Goal: Task Accomplishment & Management: Complete application form

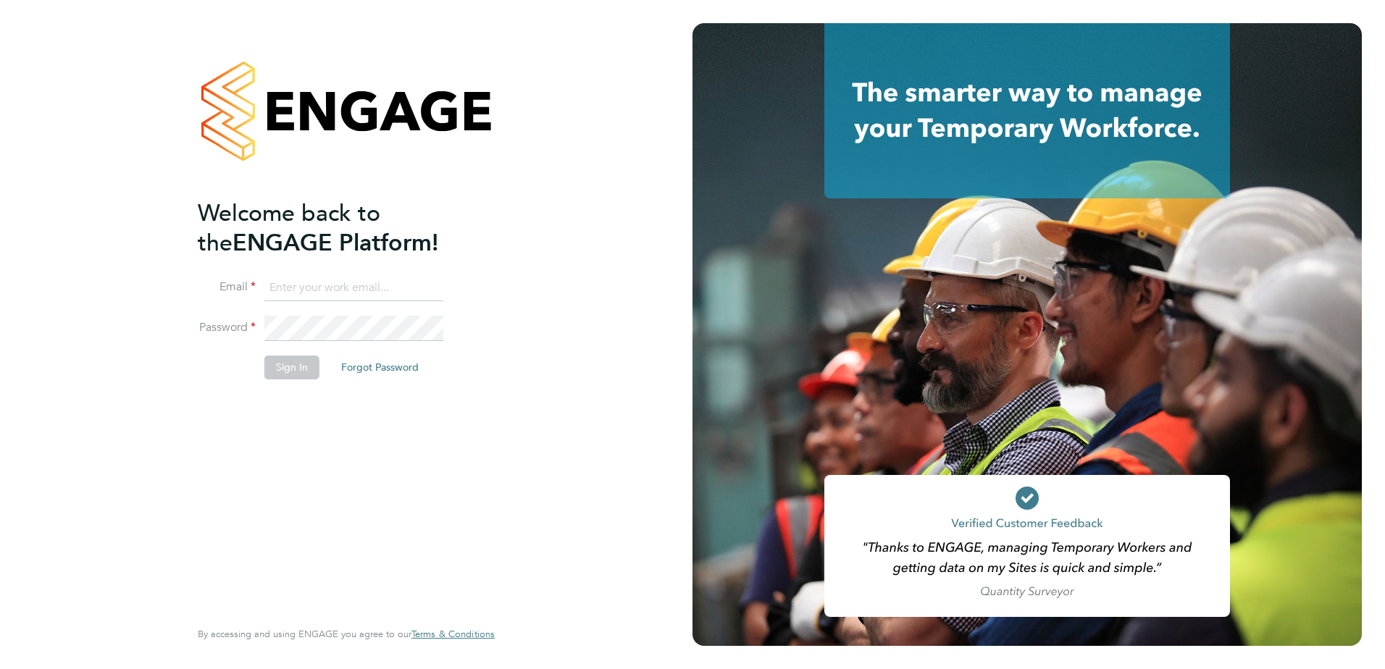
type input "[EMAIL_ADDRESS][PERSON_NAME][DOMAIN_NAME]"
click at [287, 370] on button "Sign In" at bounding box center [291, 367] width 55 height 23
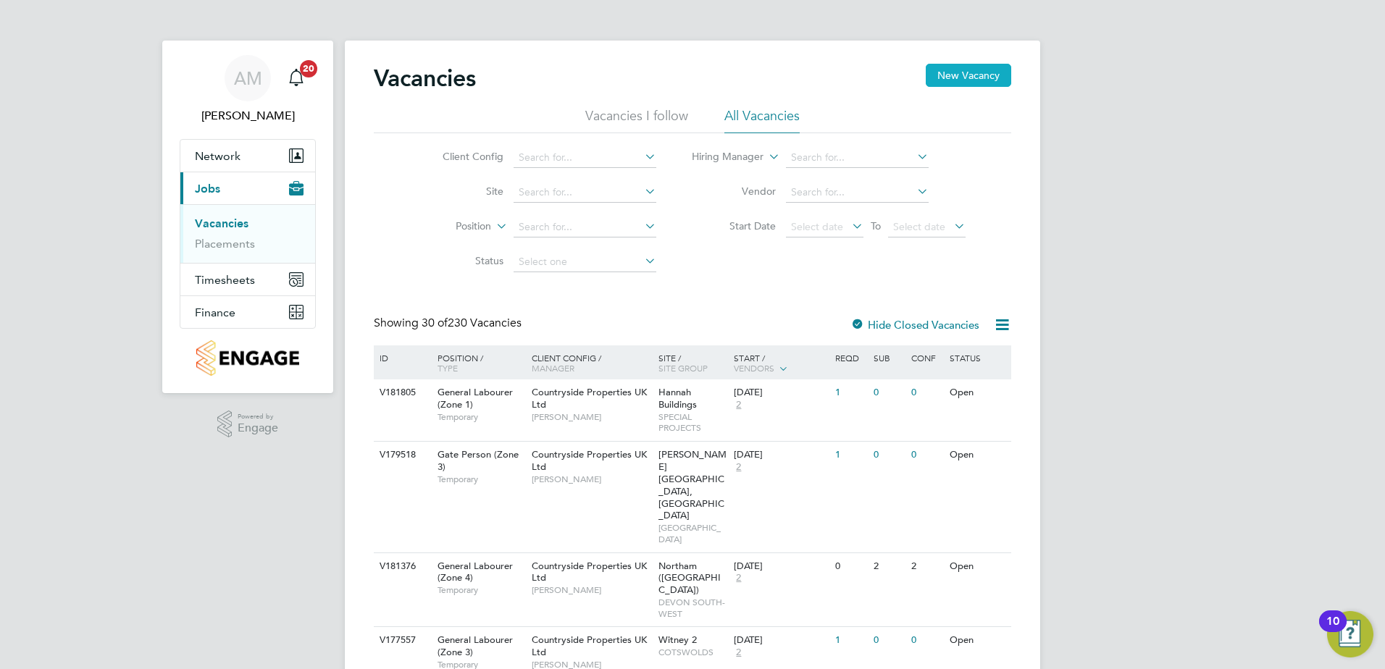
click at [939, 70] on button "New Vacancy" at bounding box center [968, 75] width 85 height 23
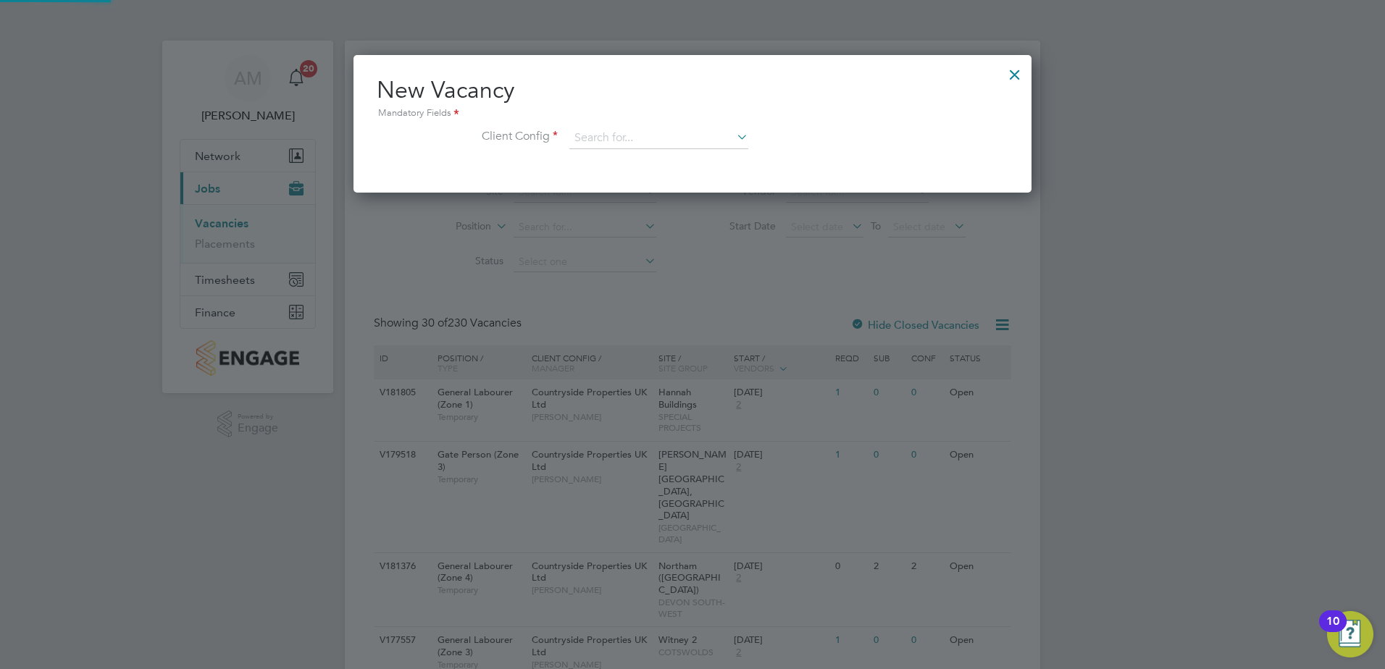
scroll to position [138, 679]
click at [649, 145] on input at bounding box center [658, 138] width 179 height 22
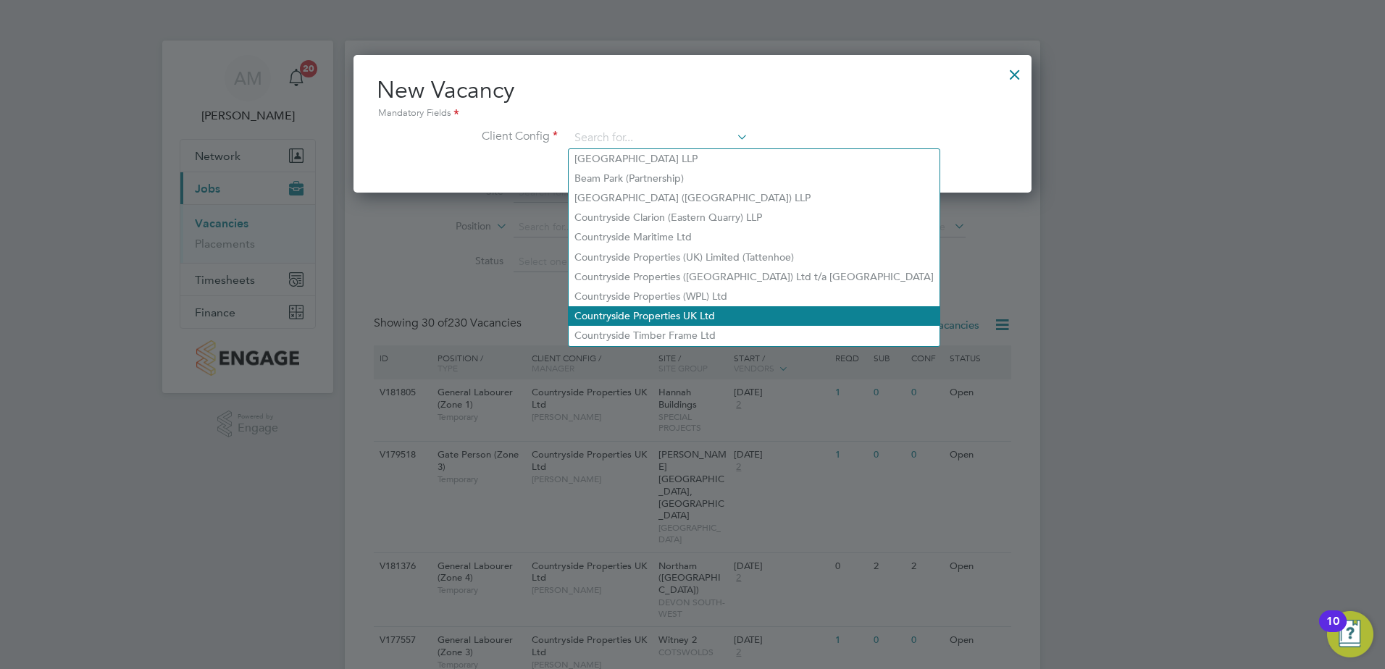
click at [669, 309] on li "Countryside Properties UK Ltd" at bounding box center [753, 316] width 371 height 20
type input "Countryside Properties UK Ltd"
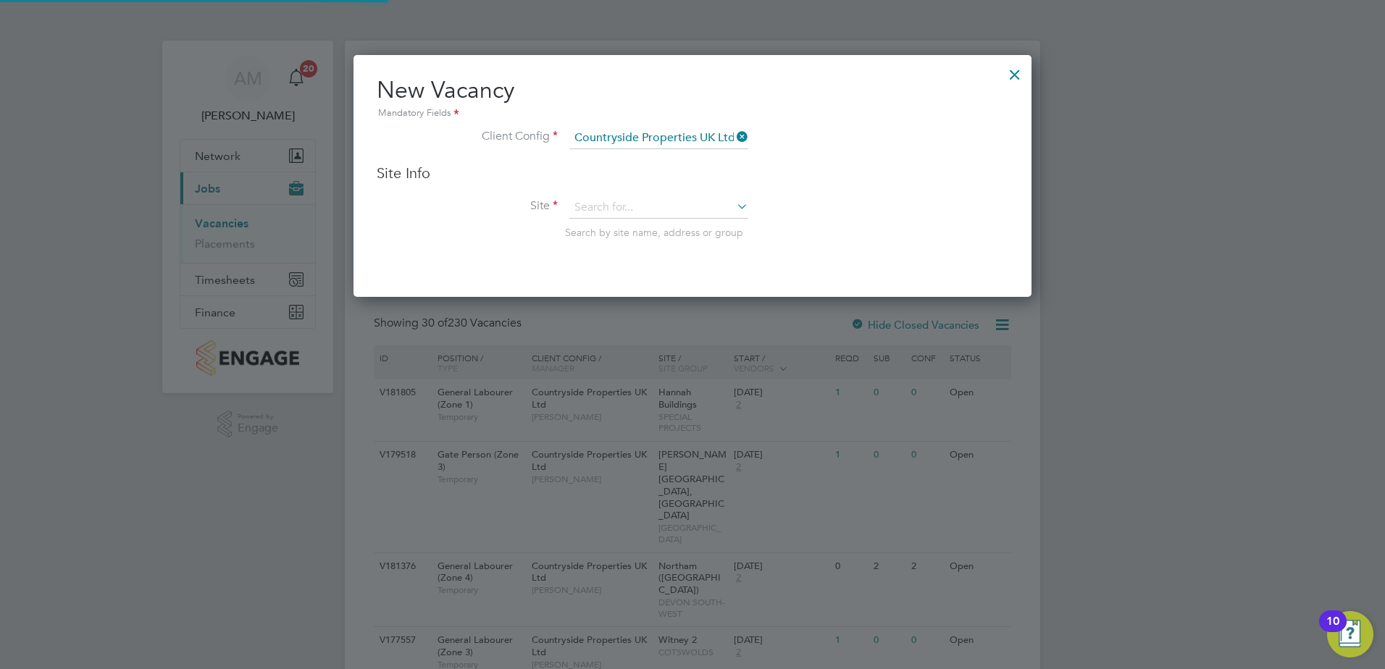
scroll to position [243, 679]
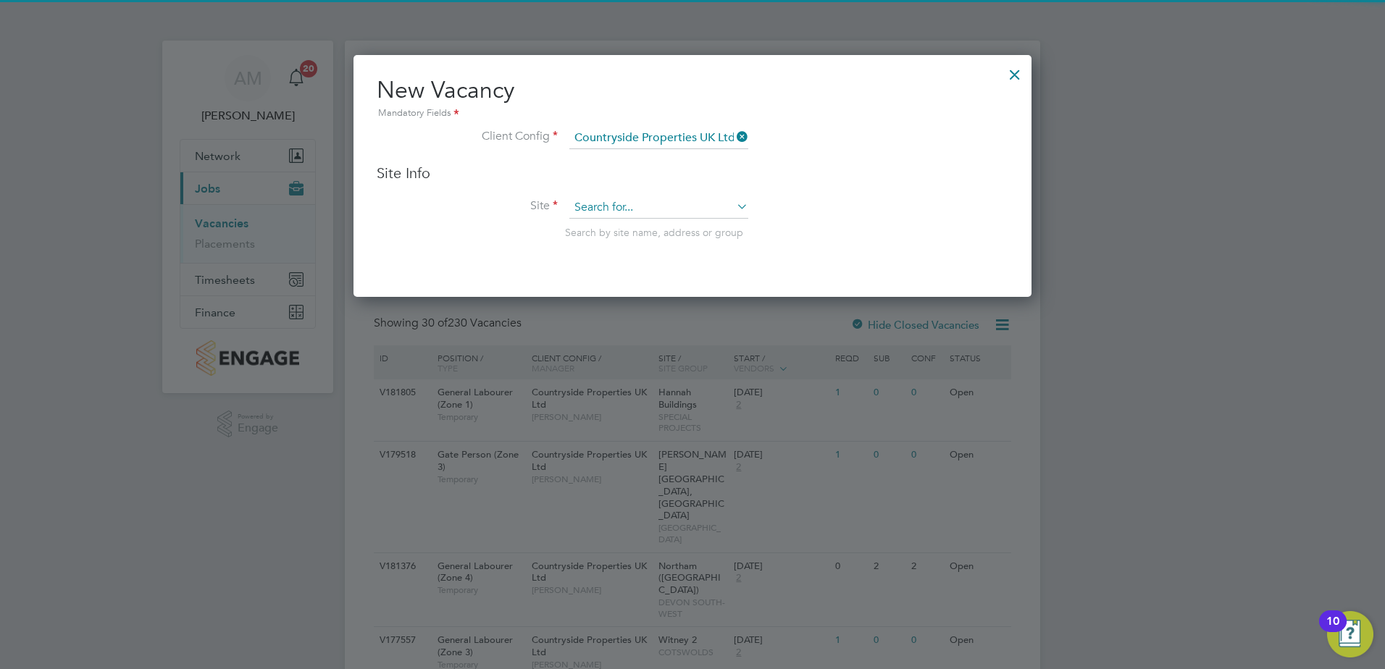
click at [643, 199] on input at bounding box center [658, 208] width 179 height 22
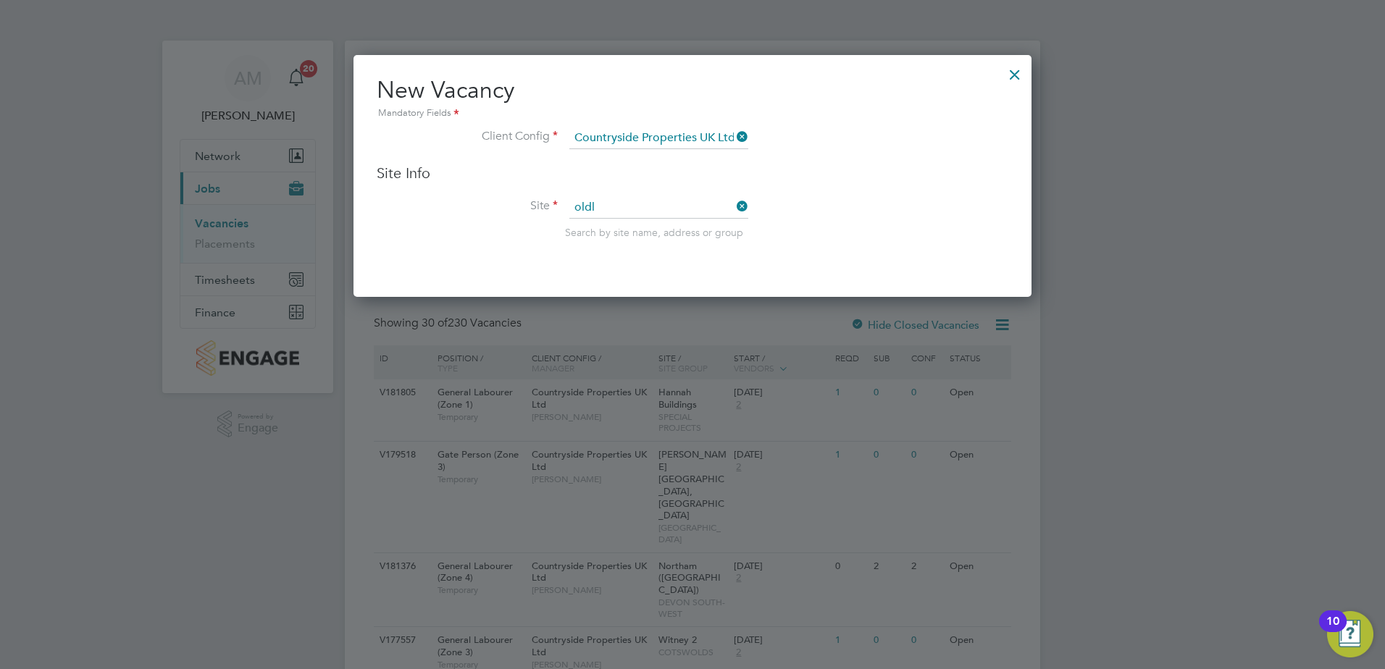
click at [647, 226] on li "Oldl and Common" at bounding box center [658, 229] width 180 height 20
type input "Oldland Common"
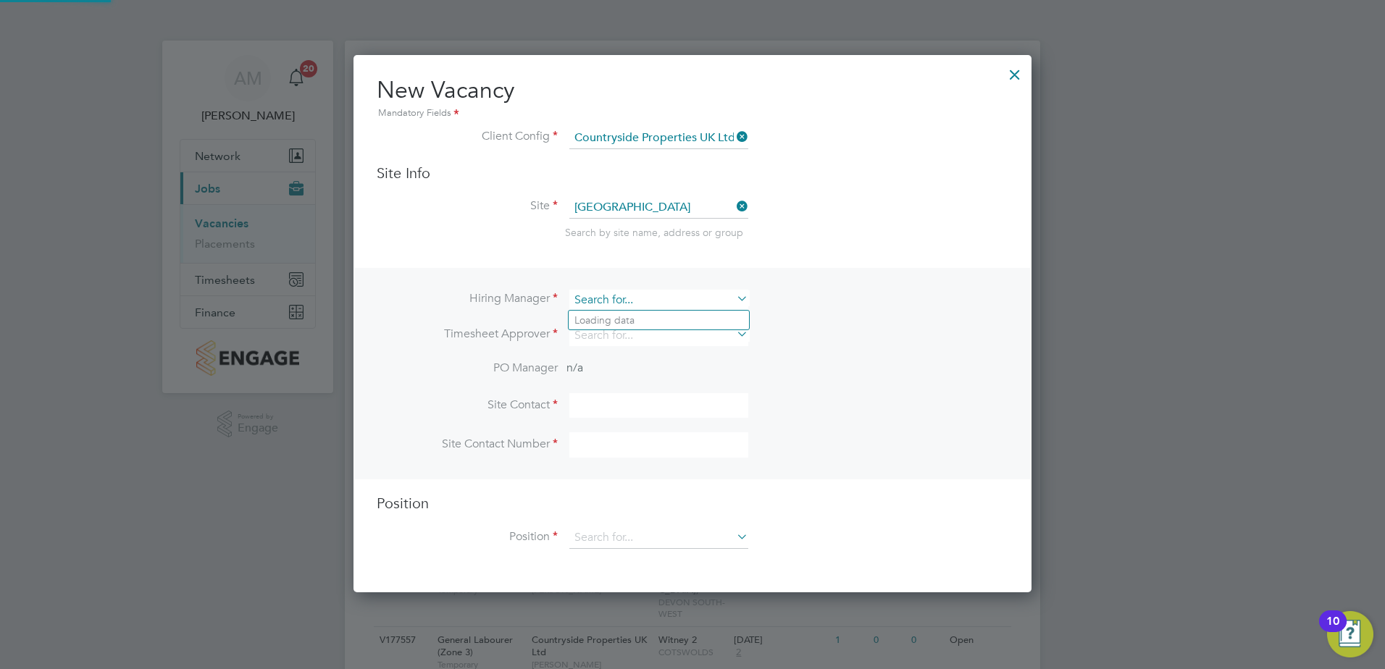
click at [613, 300] on input at bounding box center [658, 300] width 179 height 21
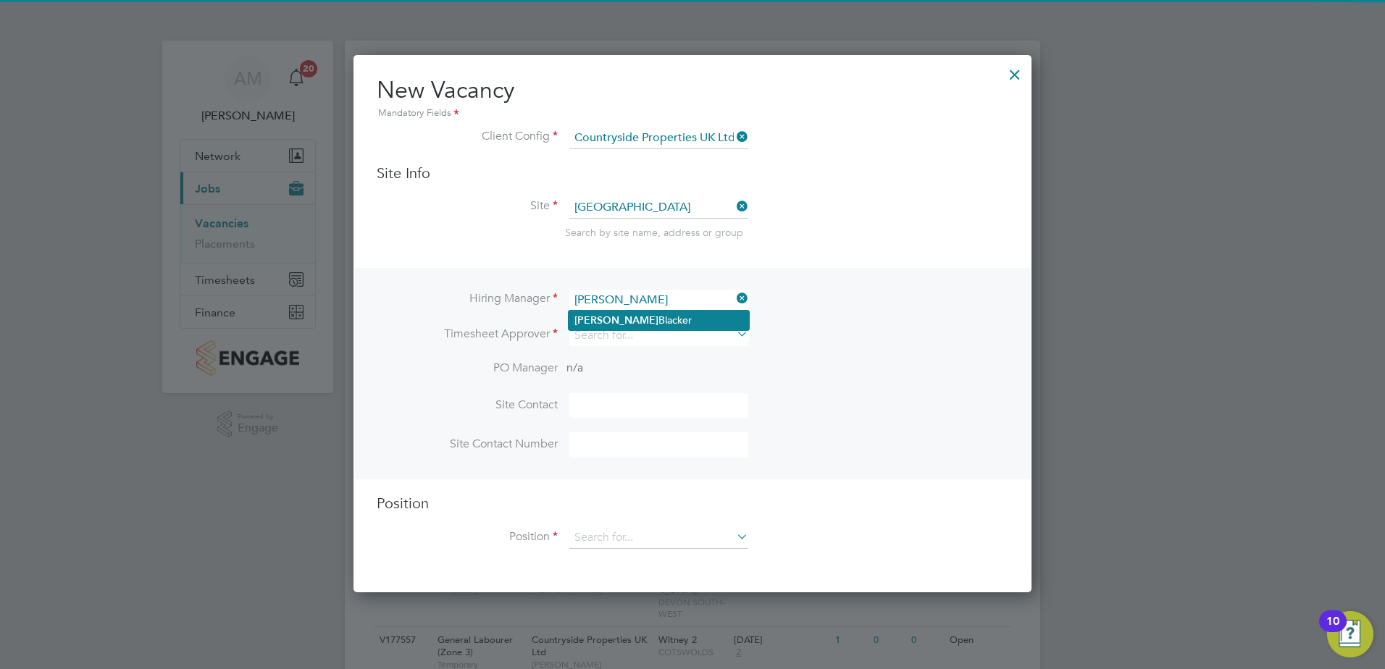
click at [631, 314] on li "Harriet Blacker" at bounding box center [658, 321] width 180 height 20
type input "Harriet Blacker"
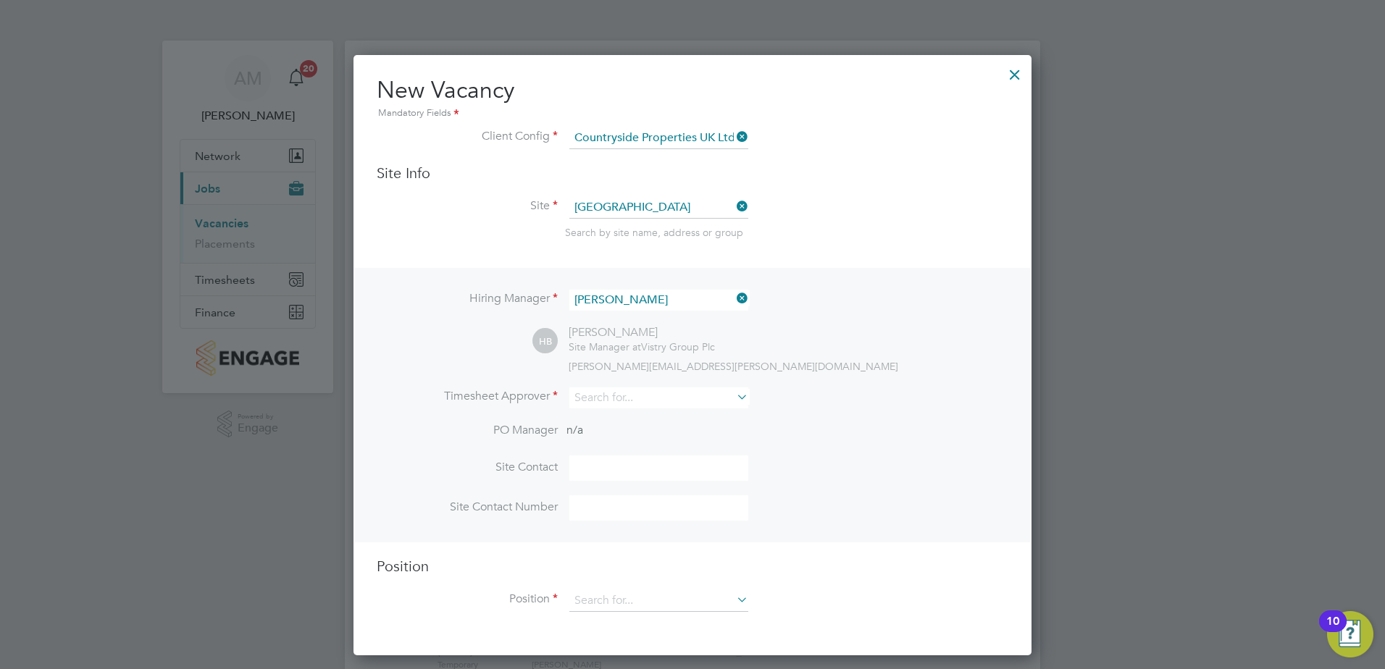
scroll to position [601, 679]
drag, startPoint x: 605, startPoint y: 398, endPoint x: 624, endPoint y: 400, distance: 18.3
click at [606, 398] on input at bounding box center [658, 397] width 179 height 21
type input "h"
click at [600, 420] on b "Harriet" at bounding box center [616, 419] width 84 height 12
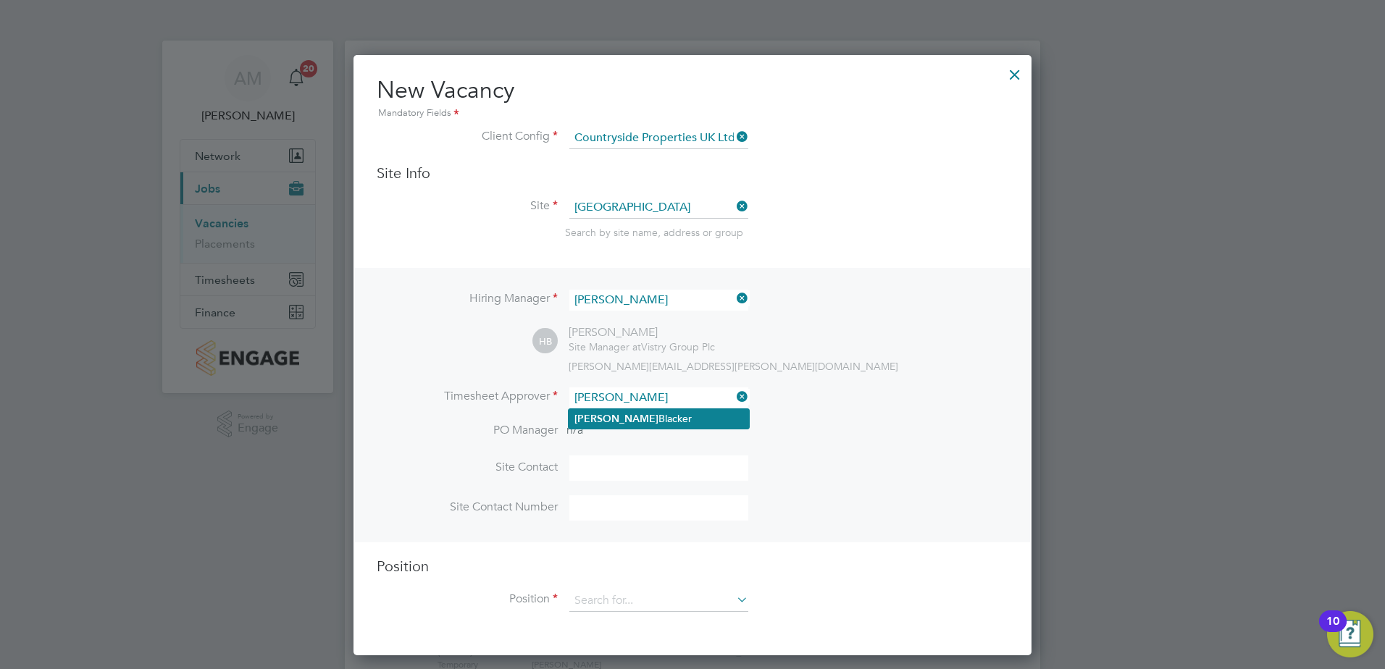
type input "Harriet Blacker"
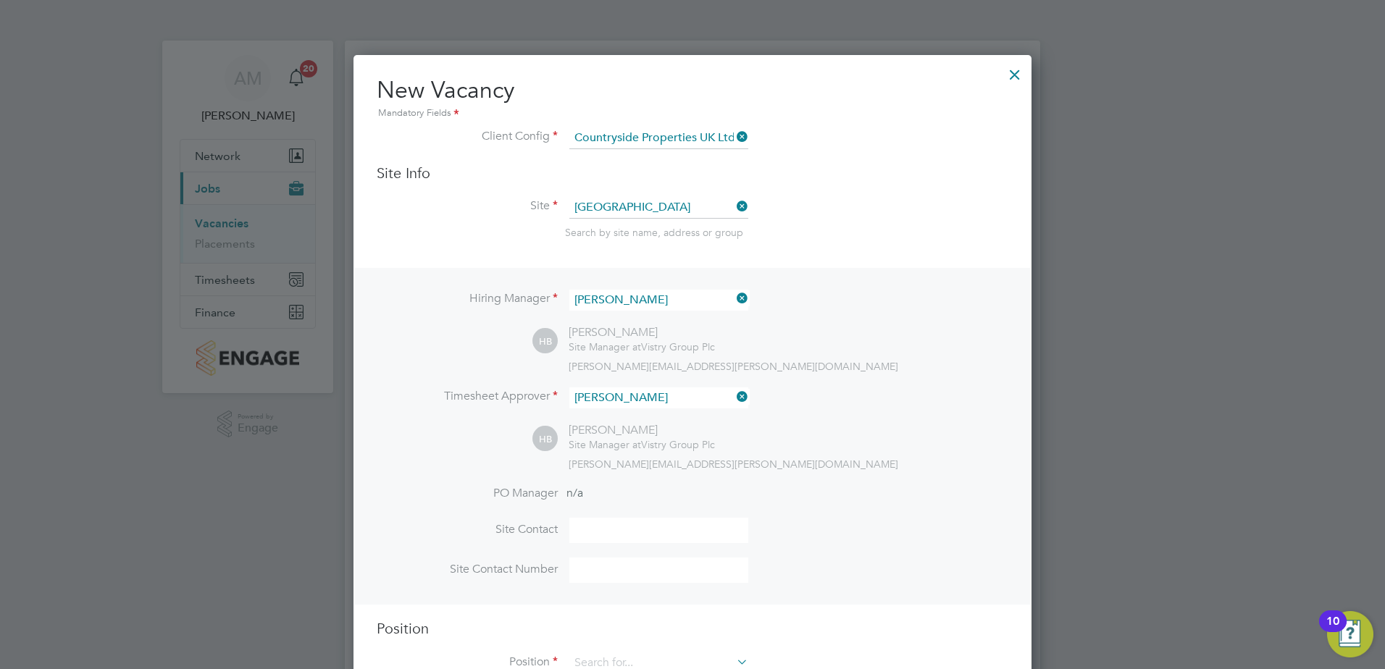
click at [588, 463] on span "harriet.blacker@vistry.co.uk" at bounding box center [733, 464] width 330 height 13
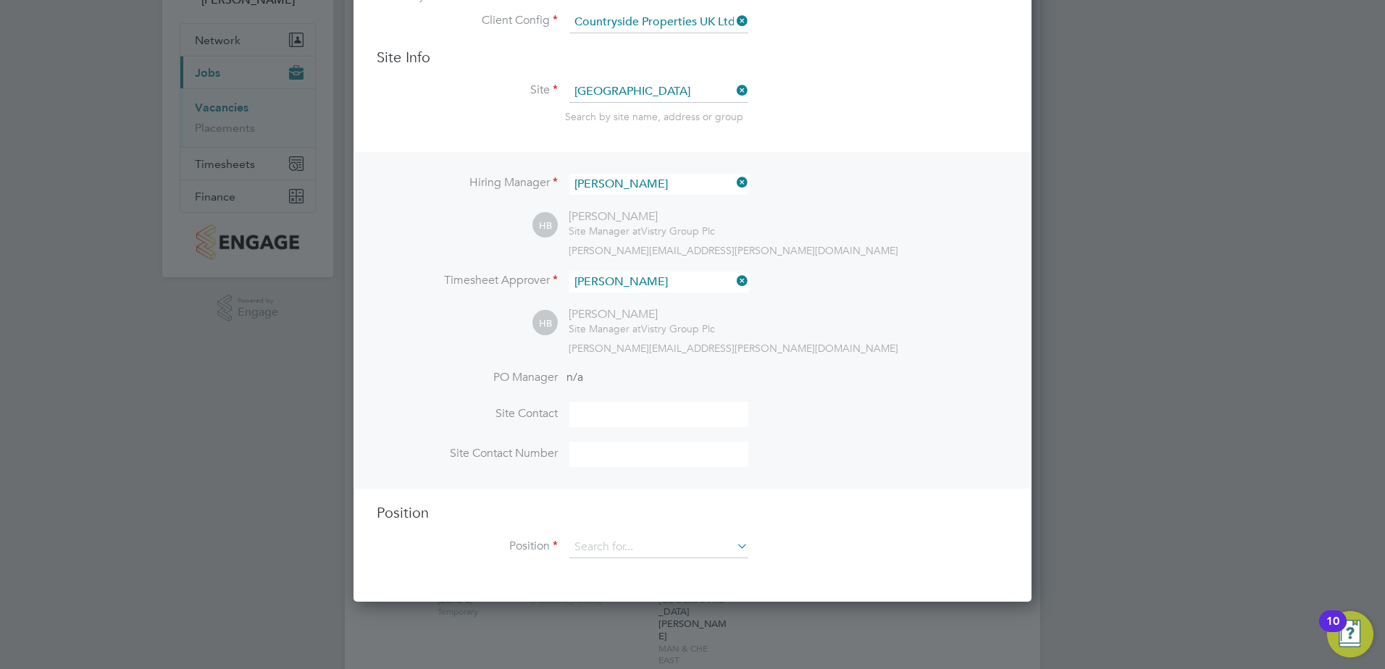
scroll to position [241, 0]
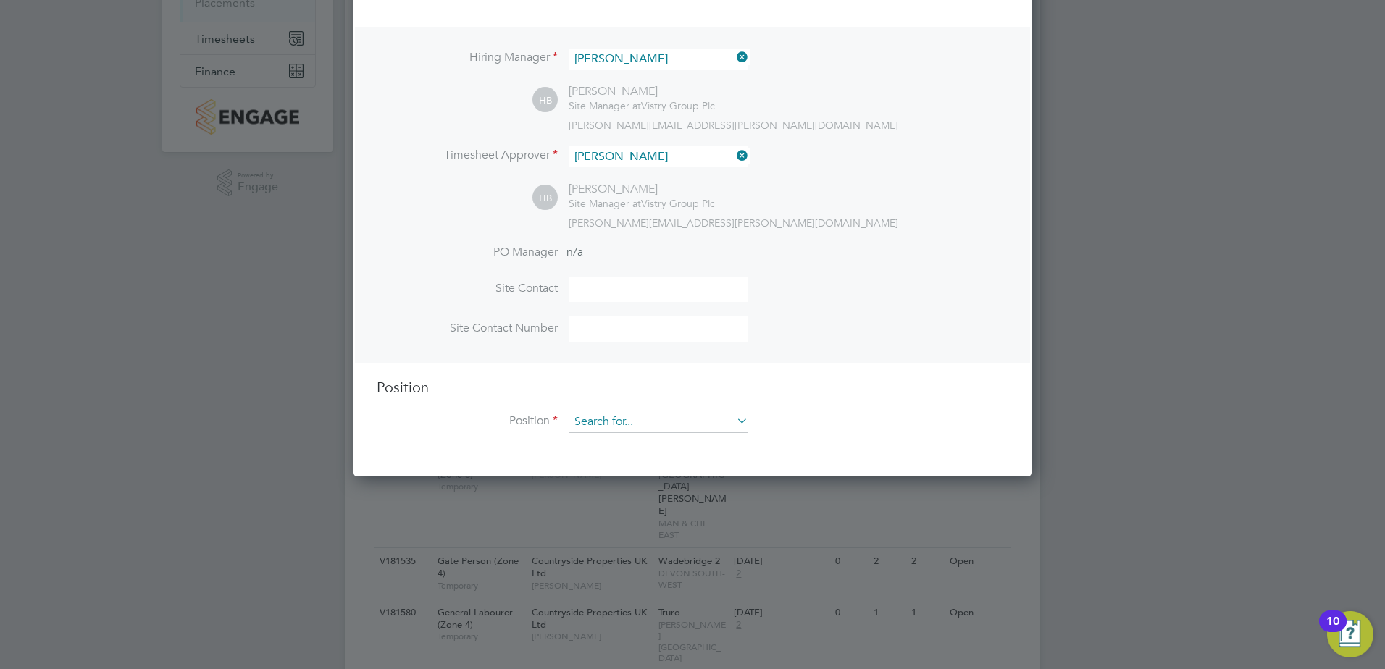
click at [611, 430] on input at bounding box center [658, 422] width 179 height 22
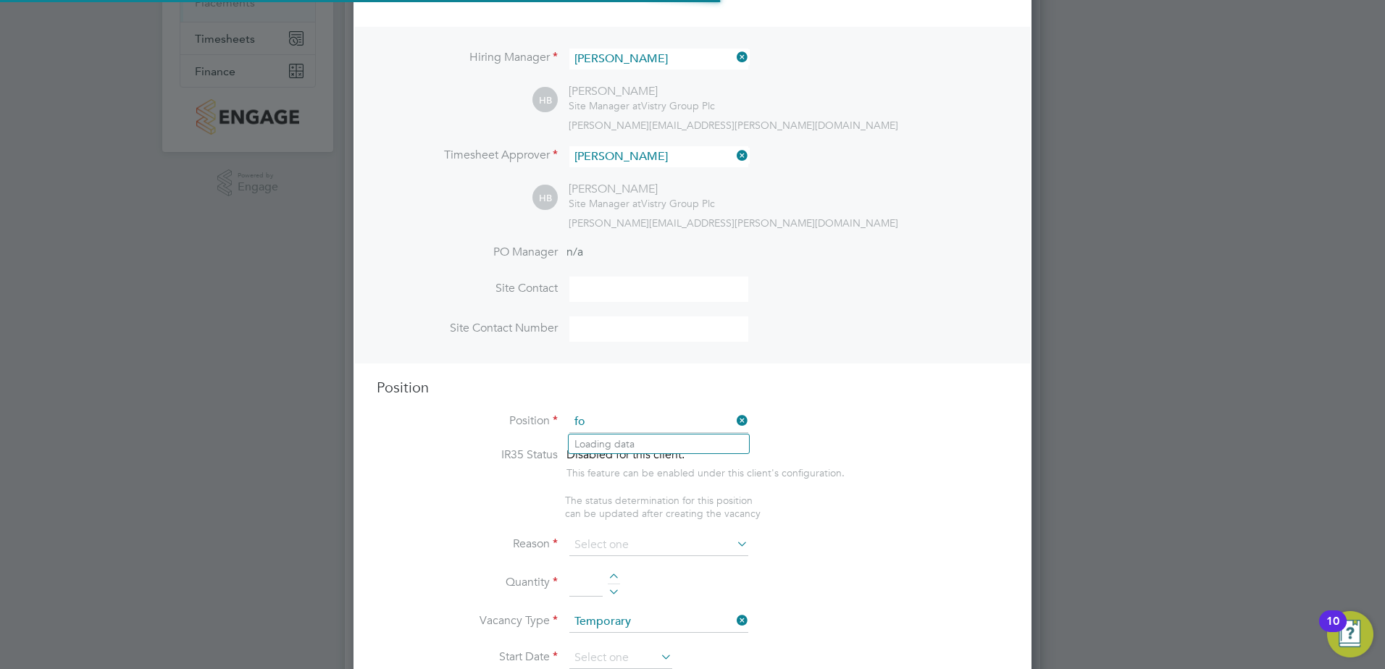
scroll to position [2081, 679]
click at [677, 538] on li "Fork lift Operator (Zone 4)" at bounding box center [658, 543] width 180 height 20
type input "Forklift Operator (Zone 4)"
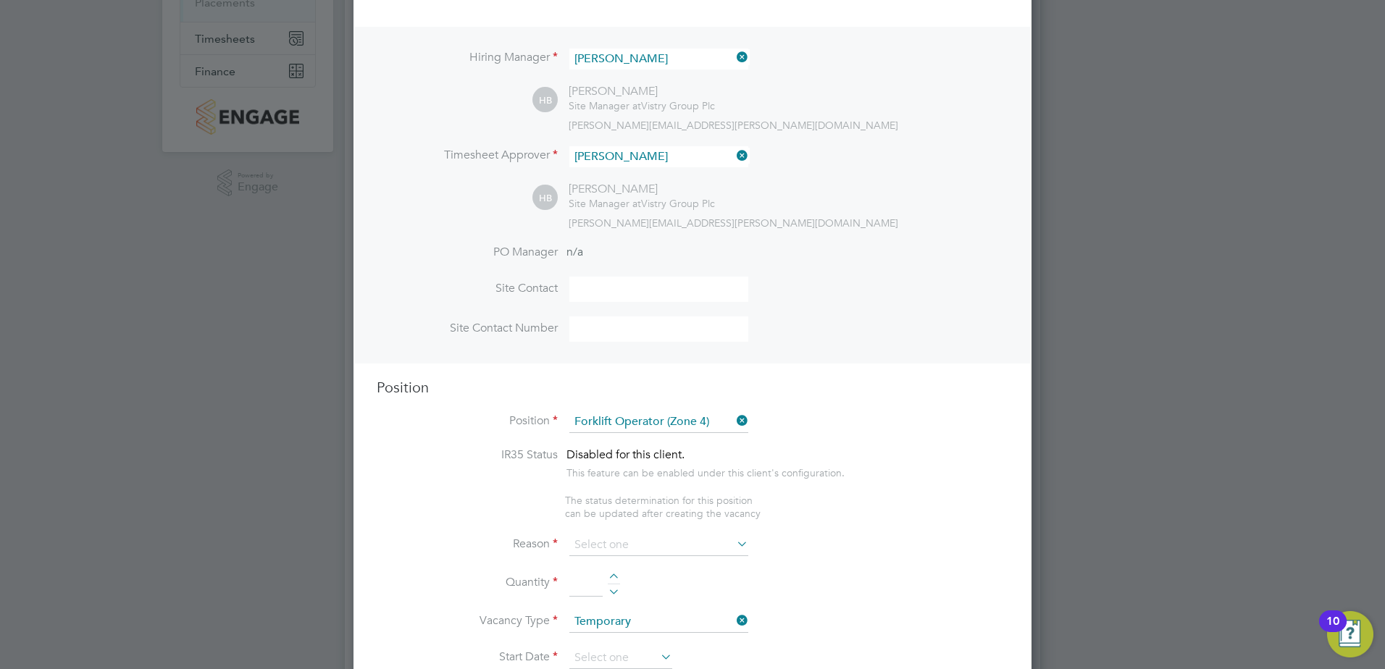
type textarea "Operate construction machinery and plant, including, but not limited to telesco…"
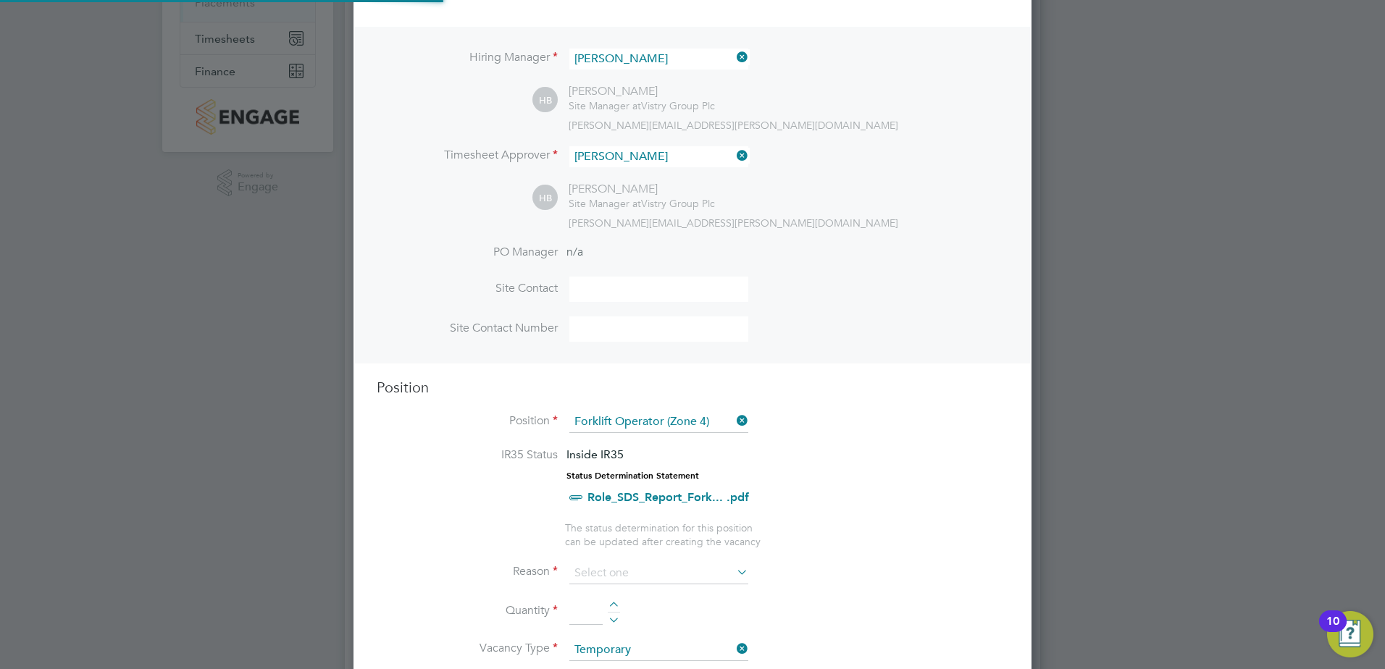
scroll to position [43, 76]
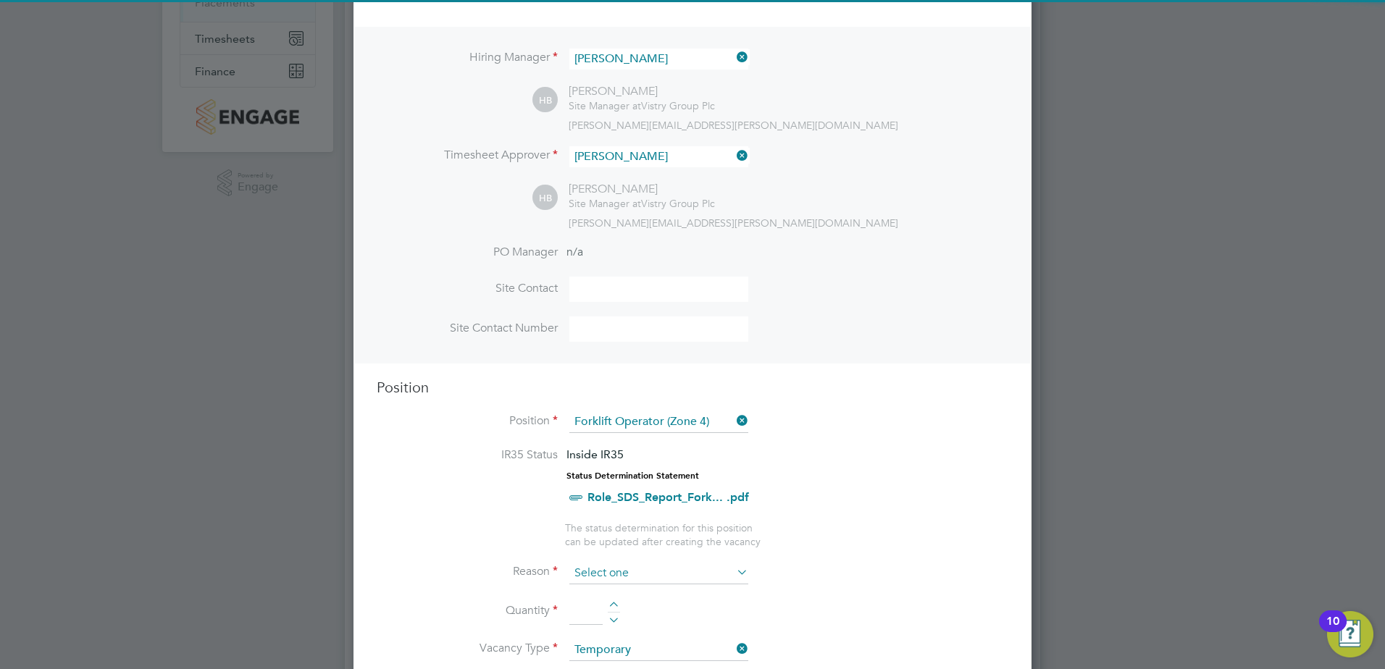
click at [631, 575] on input at bounding box center [658, 574] width 179 height 22
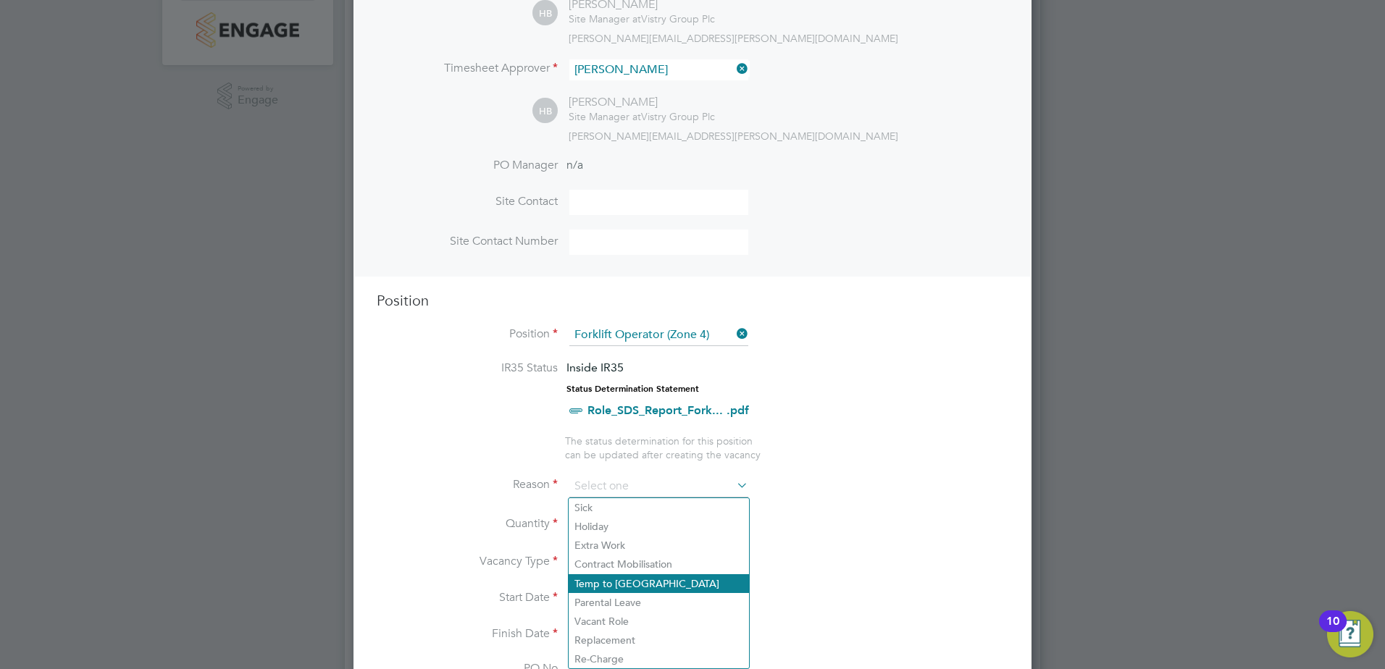
scroll to position [362, 0]
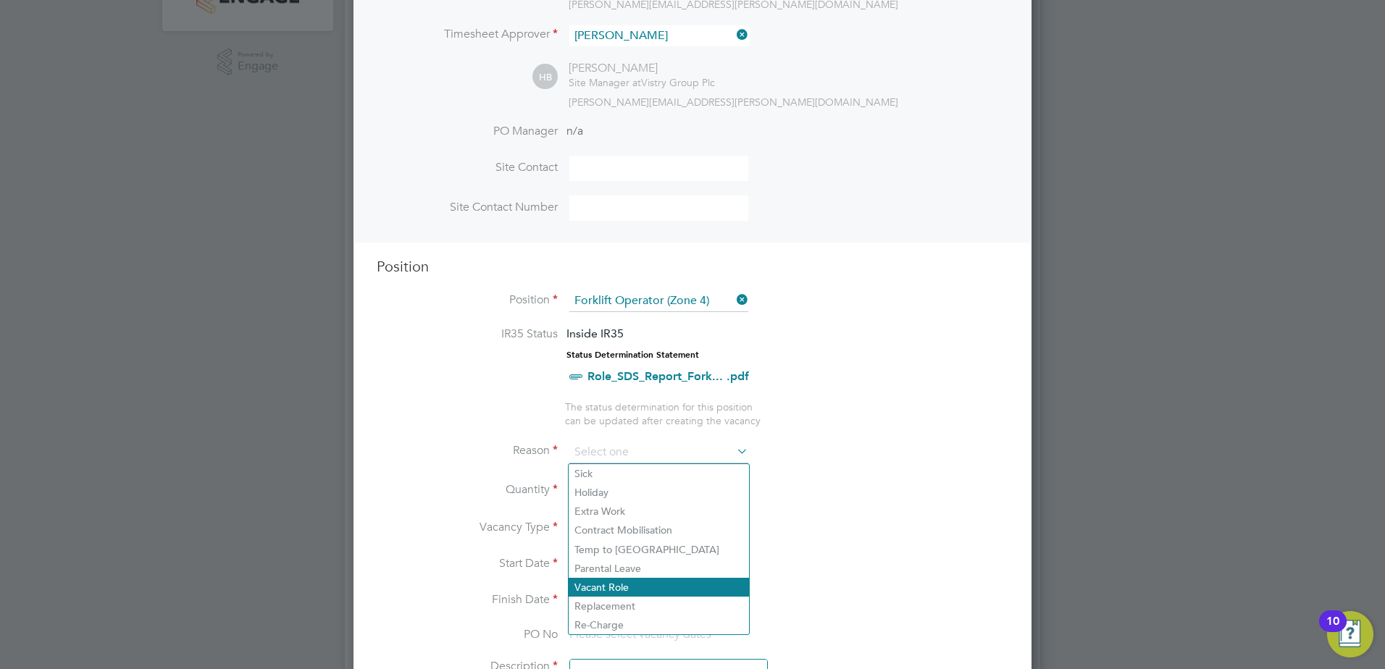
click at [642, 581] on li "Vacant Role" at bounding box center [658, 587] width 180 height 19
type input "Vacant Role"
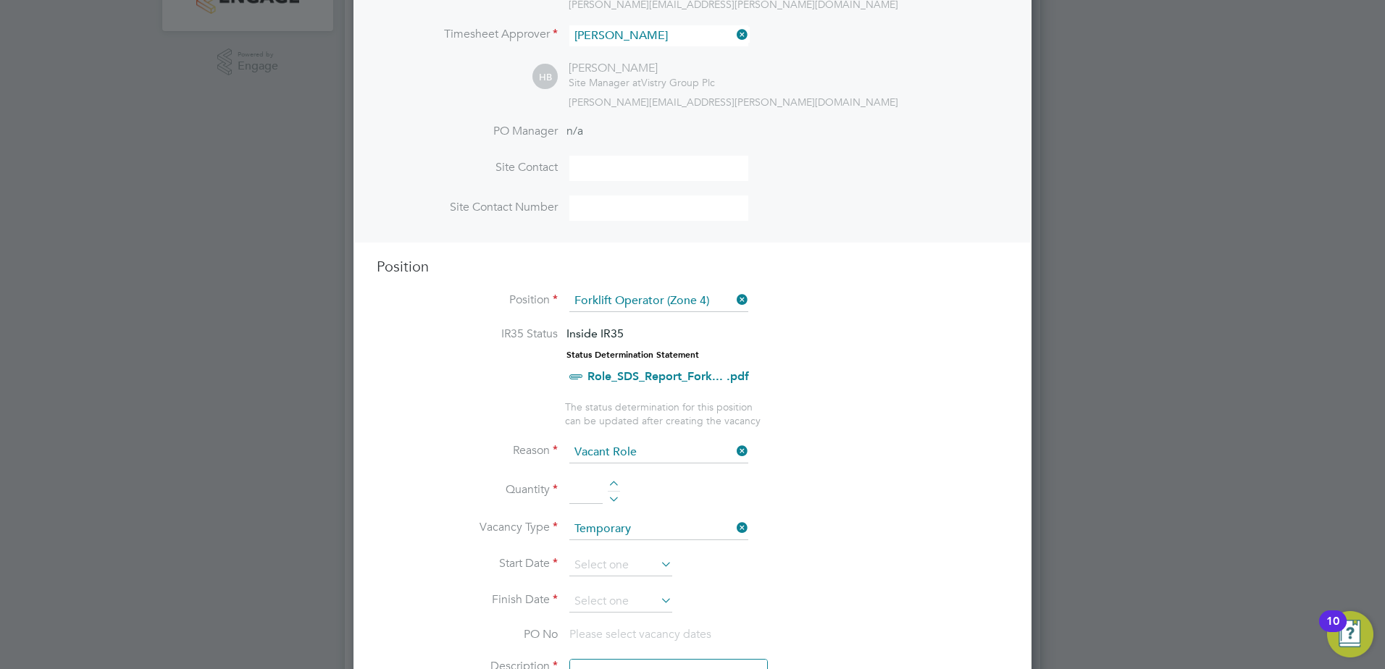
click at [616, 487] on div at bounding box center [614, 486] width 12 height 10
type input "1"
click at [611, 563] on input at bounding box center [620, 566] width 103 height 22
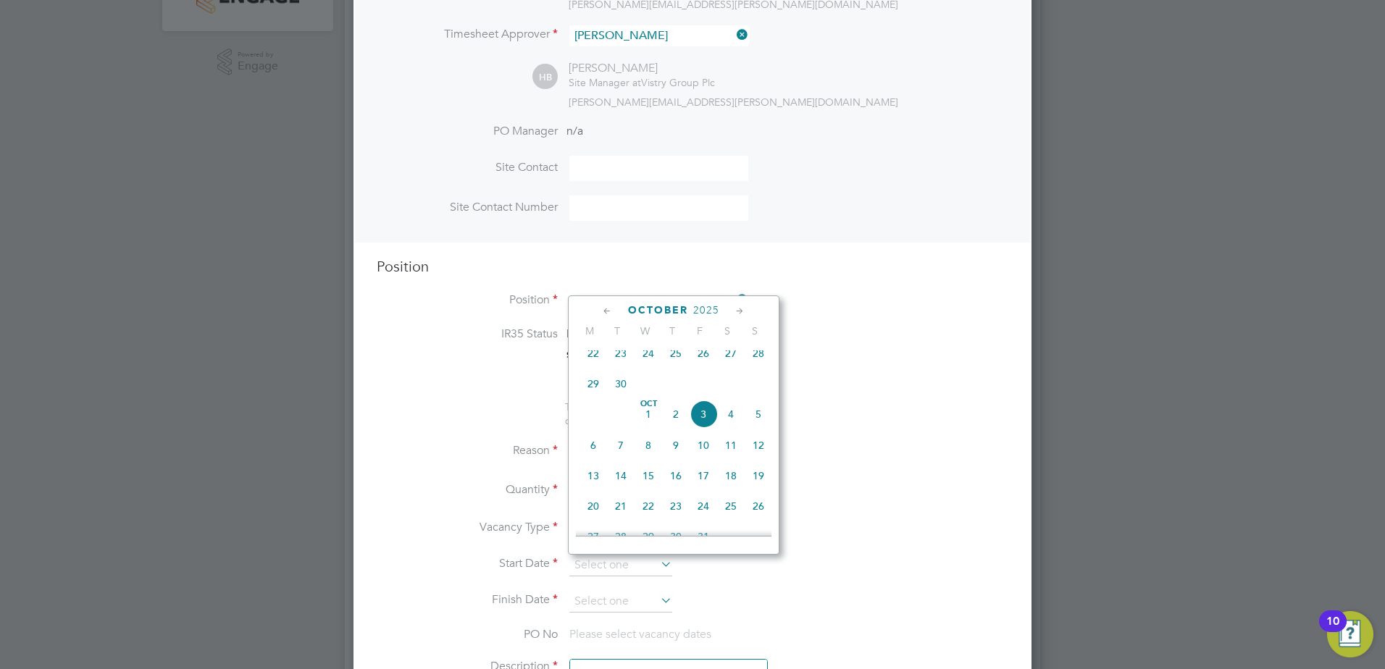
click at [652, 356] on span "24" at bounding box center [648, 354] width 28 height 28
type input "24 Sep 2025"
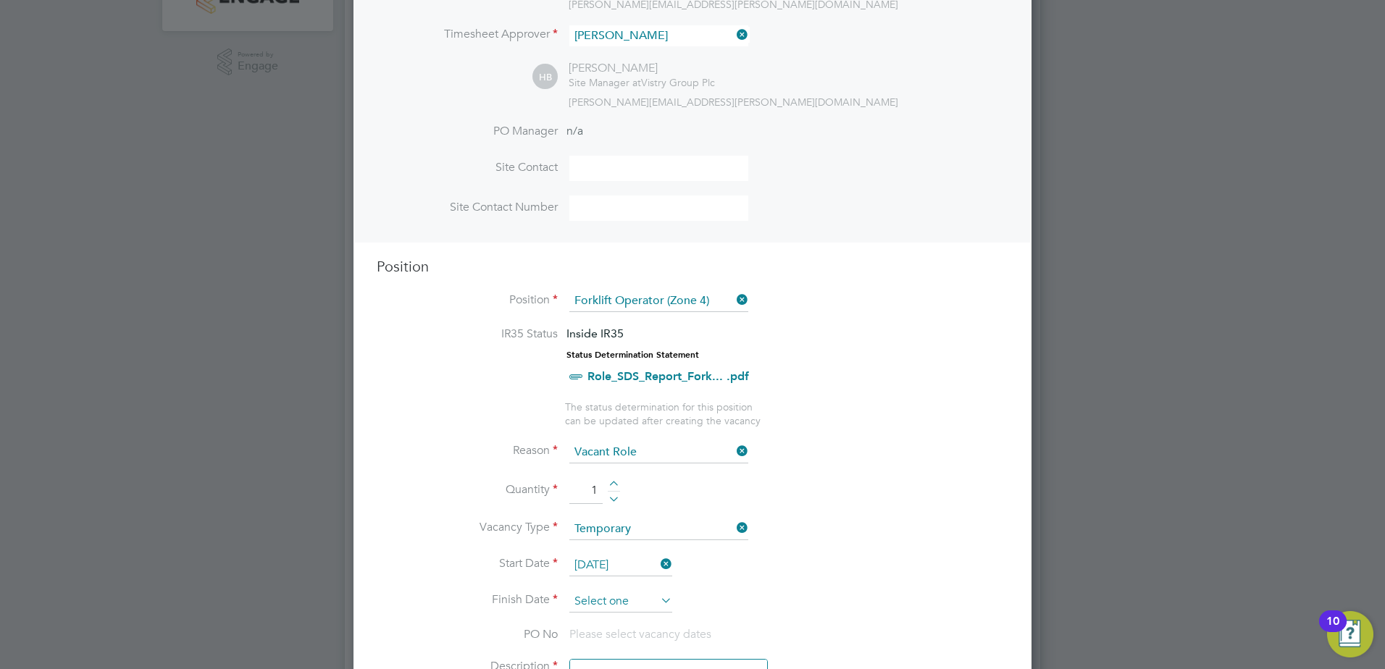
click at [637, 597] on input at bounding box center [620, 602] width 103 height 22
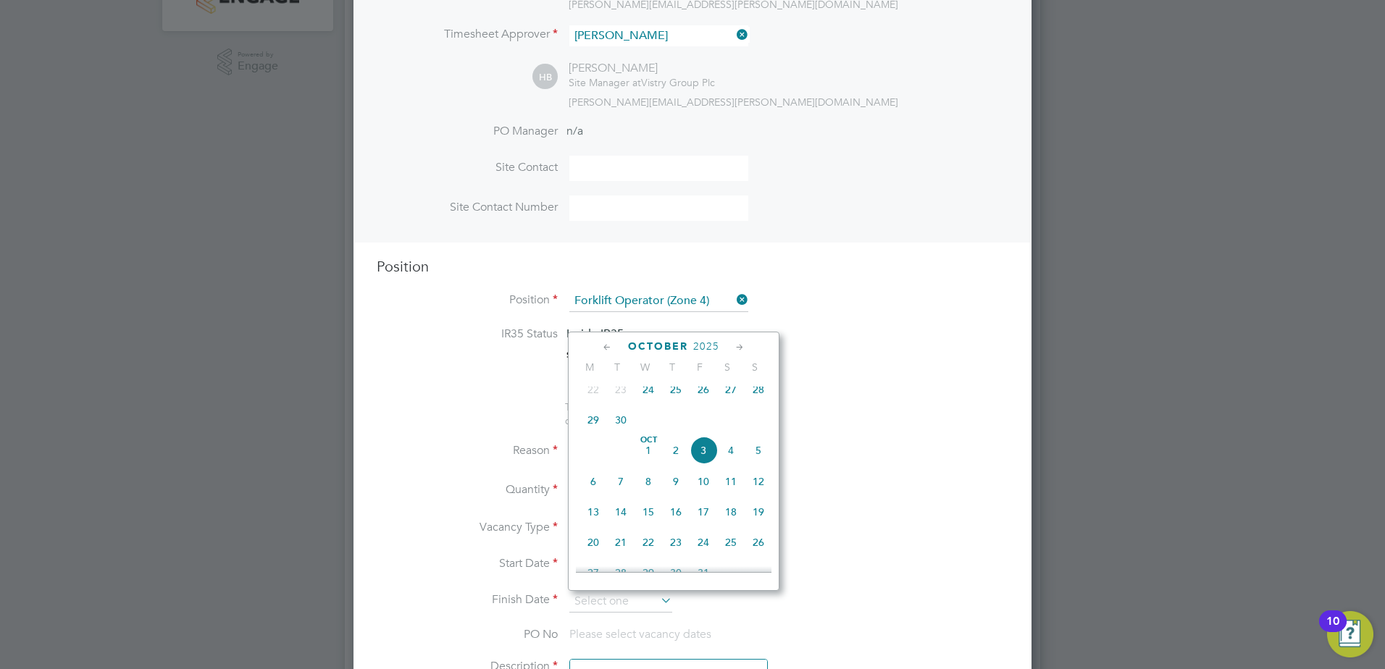
click at [700, 395] on span "26" at bounding box center [703, 390] width 28 height 28
type input "26 Sep 2025"
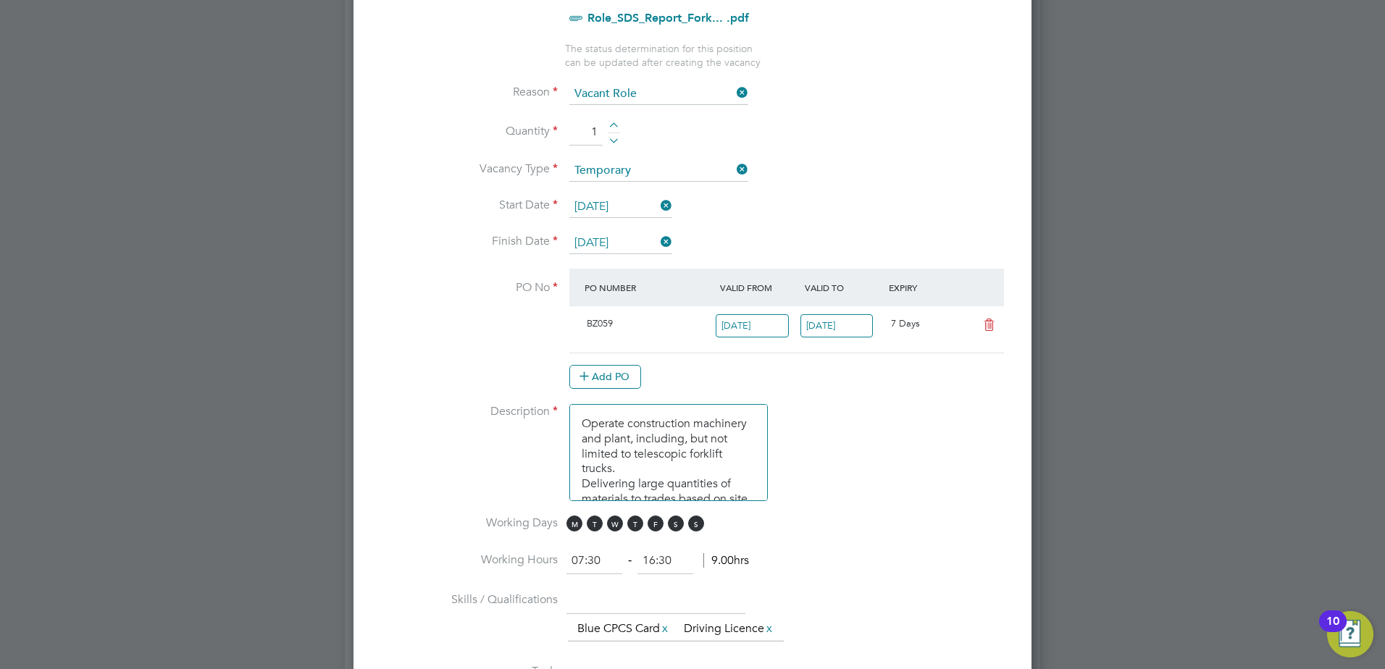
scroll to position [724, 0]
click at [833, 324] on input "10 Oct 2025" at bounding box center [836, 323] width 73 height 24
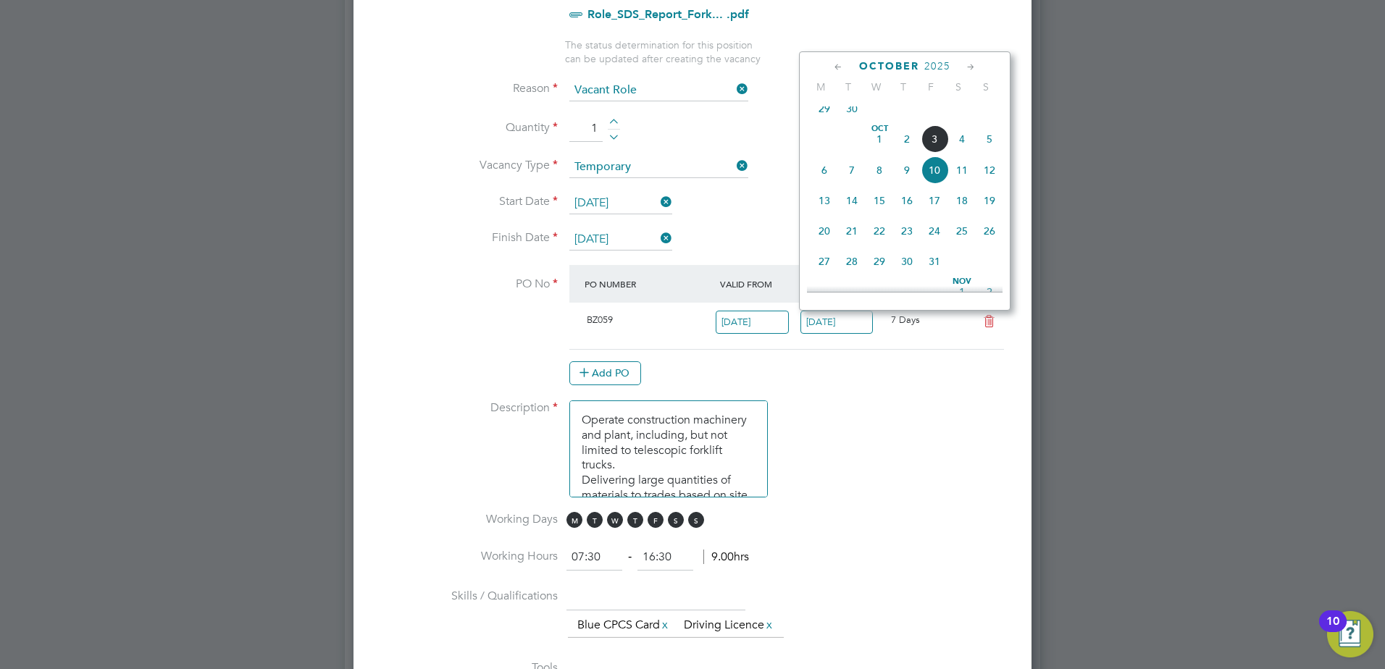
click at [970, 63] on icon at bounding box center [971, 67] width 14 height 16
click at [934, 272] on span "5" at bounding box center [934, 258] width 28 height 28
type input "05 Dec 2025"
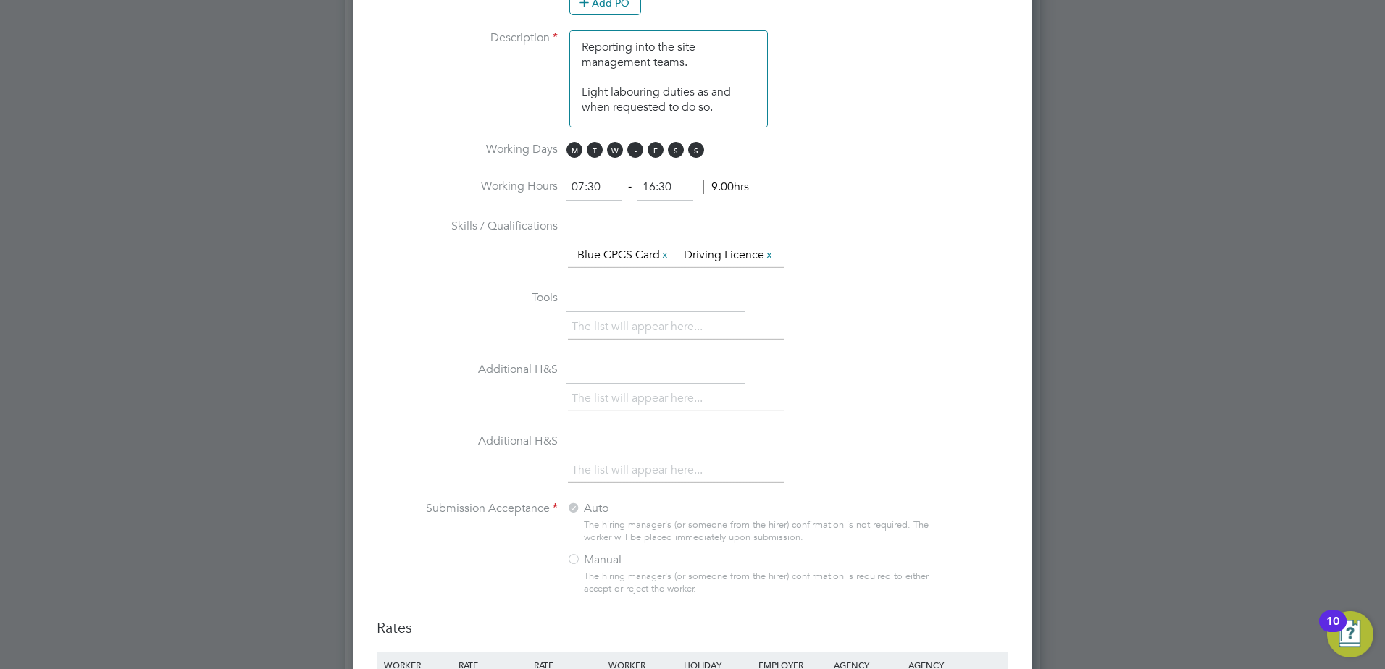
scroll to position [991, 0]
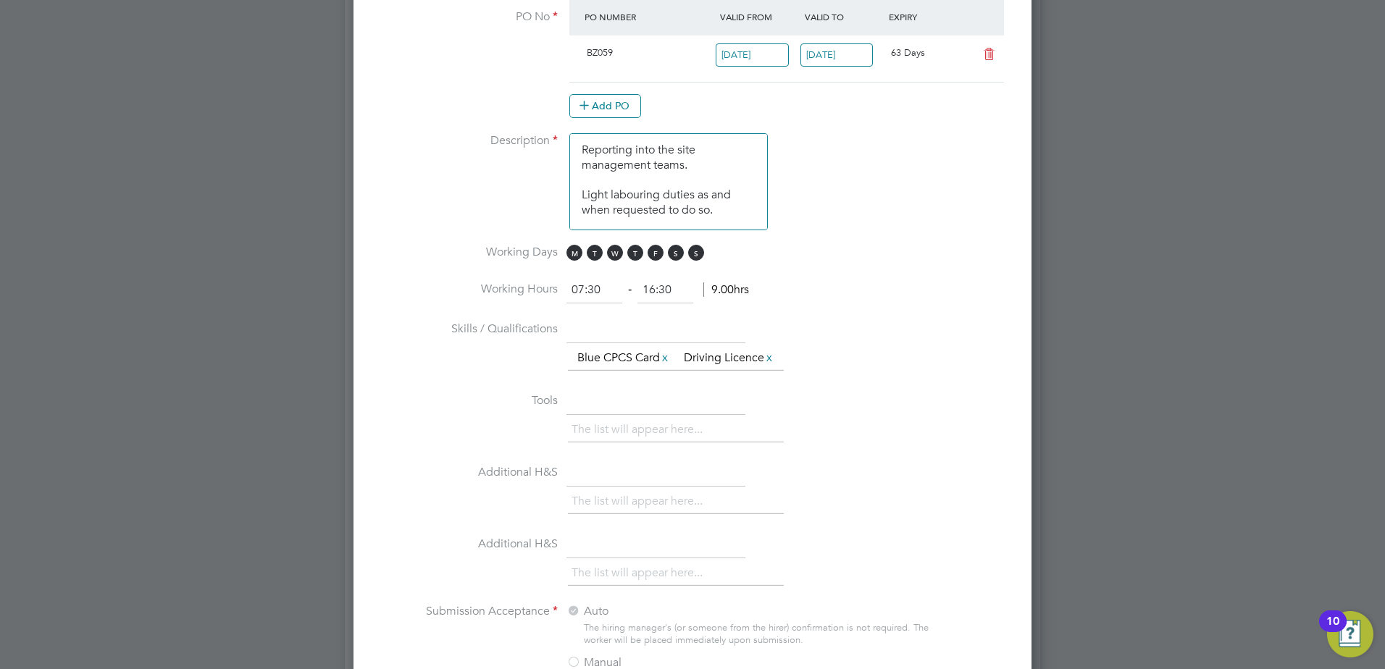
click at [675, 291] on input "16:30" at bounding box center [665, 290] width 56 height 26
click at [581, 292] on input "07:30" at bounding box center [594, 290] width 56 height 26
type input "08:30"
click at [905, 293] on li "Working Hours 08:30 ‐ 16:30 9.00hrs" at bounding box center [692, 297] width 631 height 41
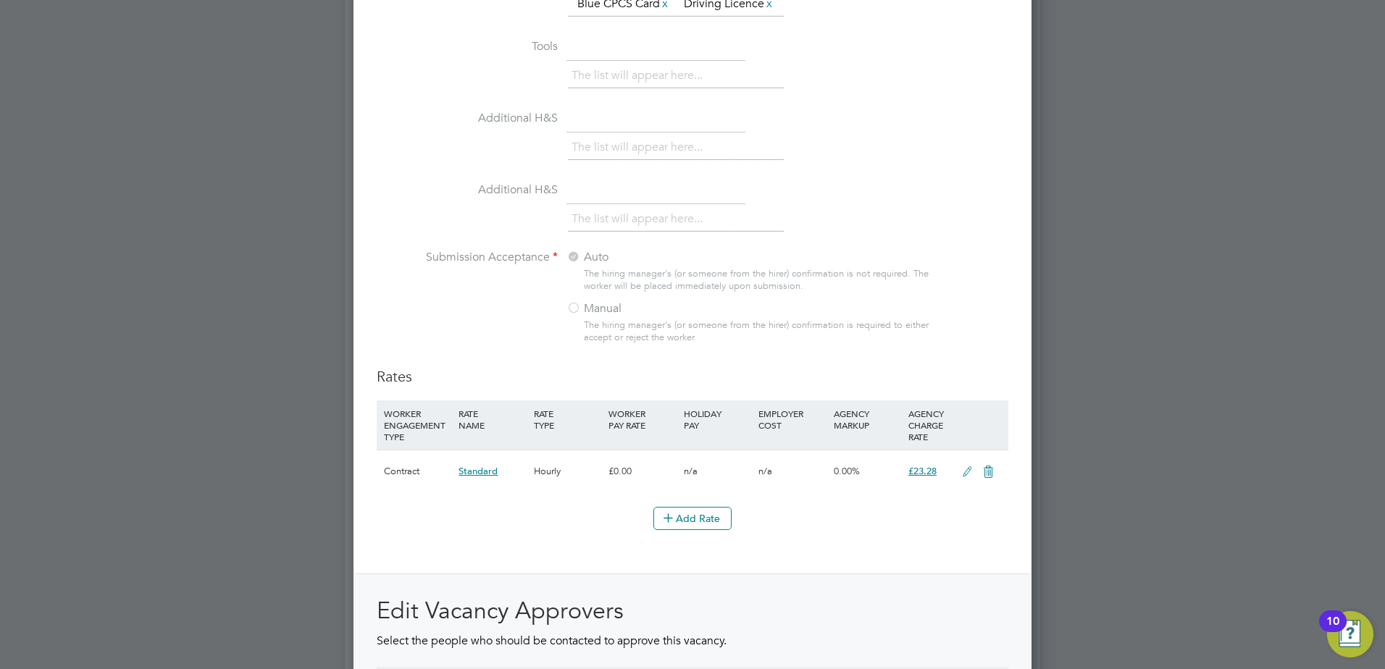
scroll to position [1595, 0]
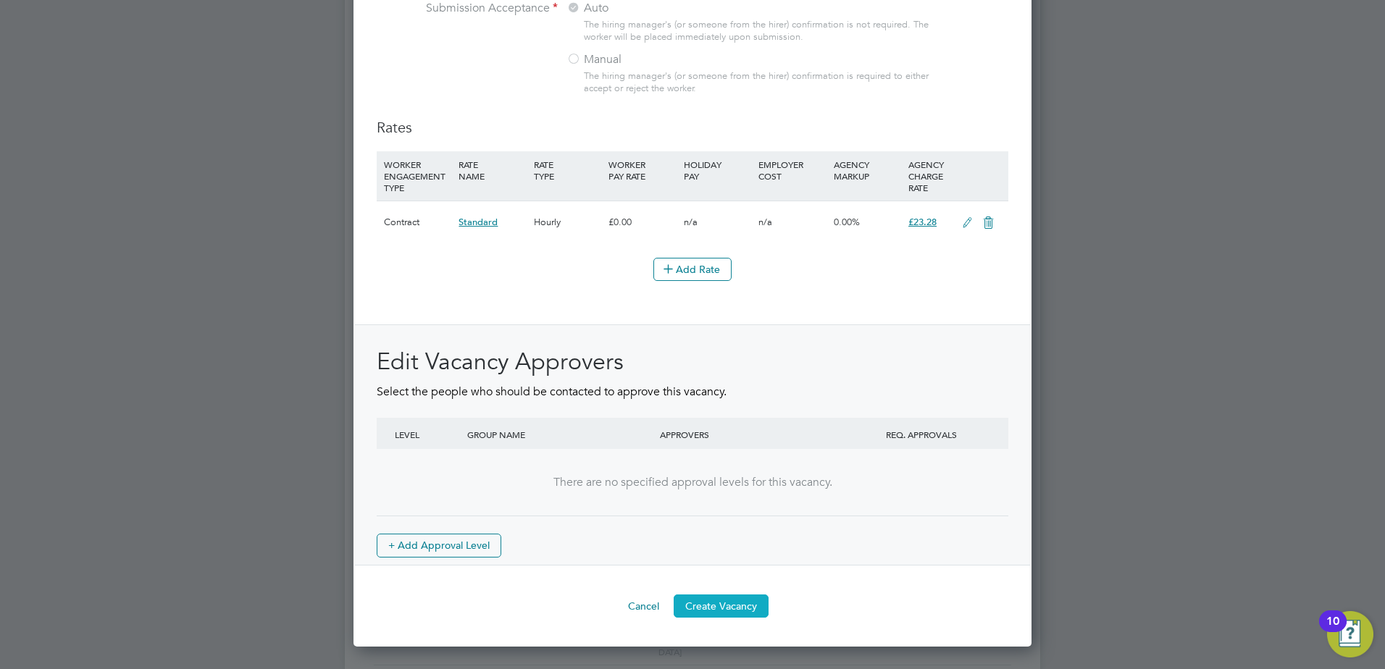
click at [749, 618] on button "Create Vacancy" at bounding box center [721, 606] width 95 height 23
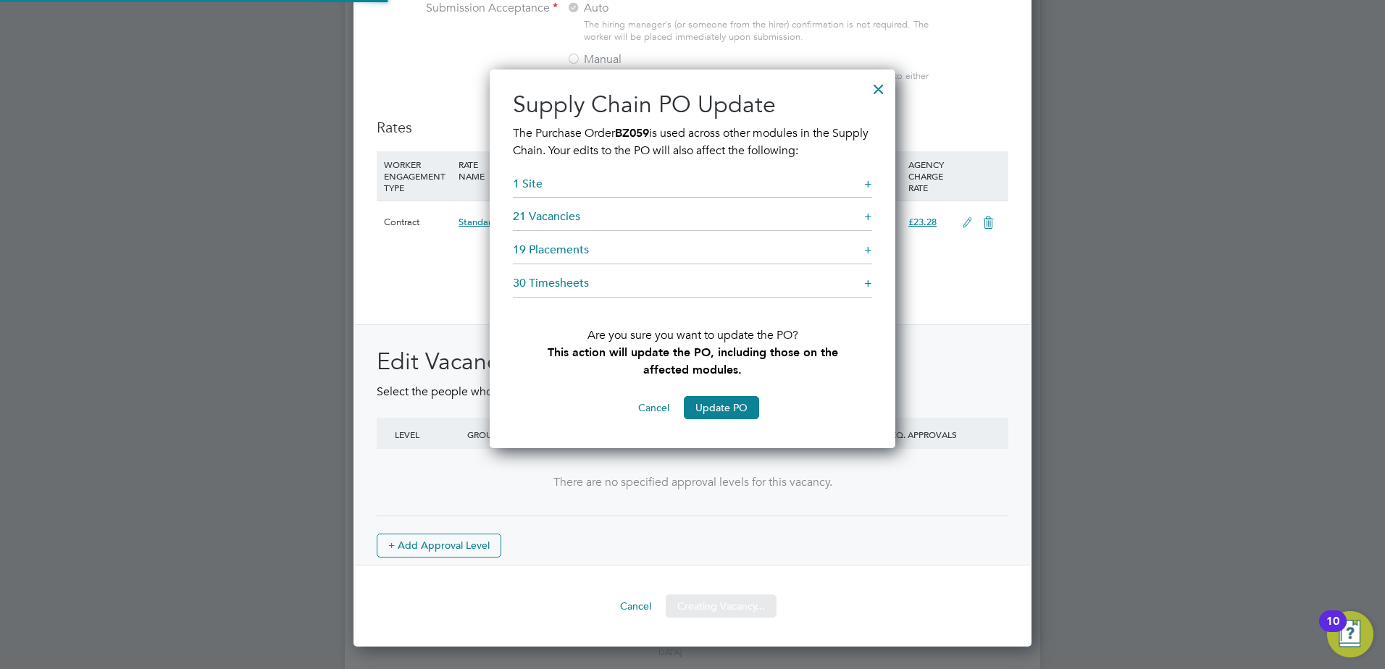
scroll to position [379, 406]
click at [729, 403] on button "Update PO" at bounding box center [721, 407] width 75 height 23
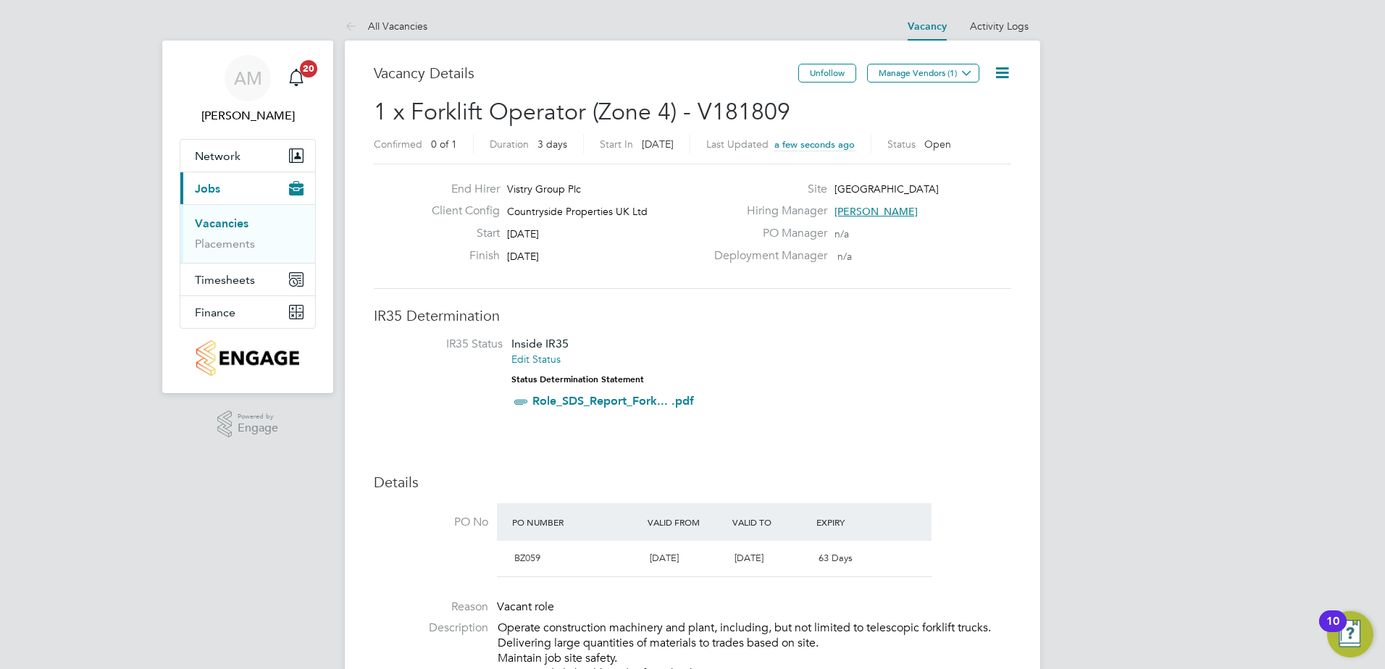
click at [906, 69] on button "Manage Vendors (1)" at bounding box center [923, 73] width 112 height 19
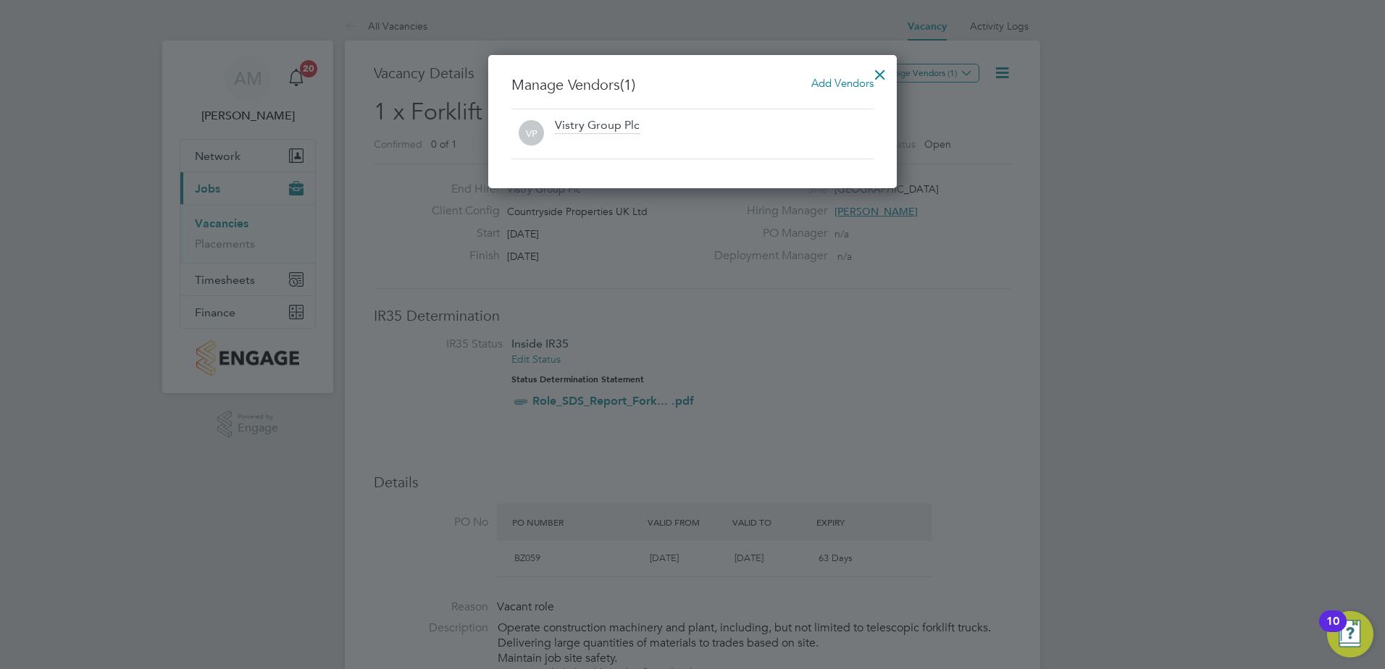
click at [847, 80] on span "Add Vendors" at bounding box center [842, 83] width 62 height 14
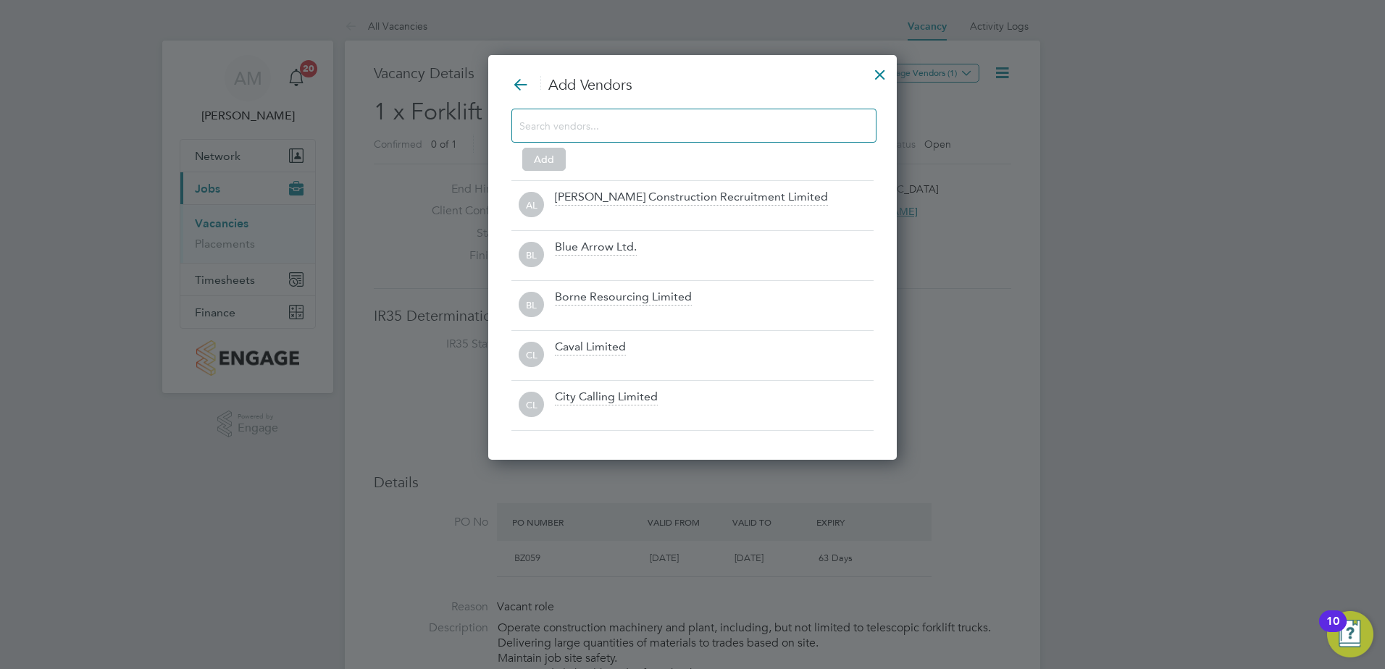
click at [717, 125] on input at bounding box center [682, 125] width 326 height 19
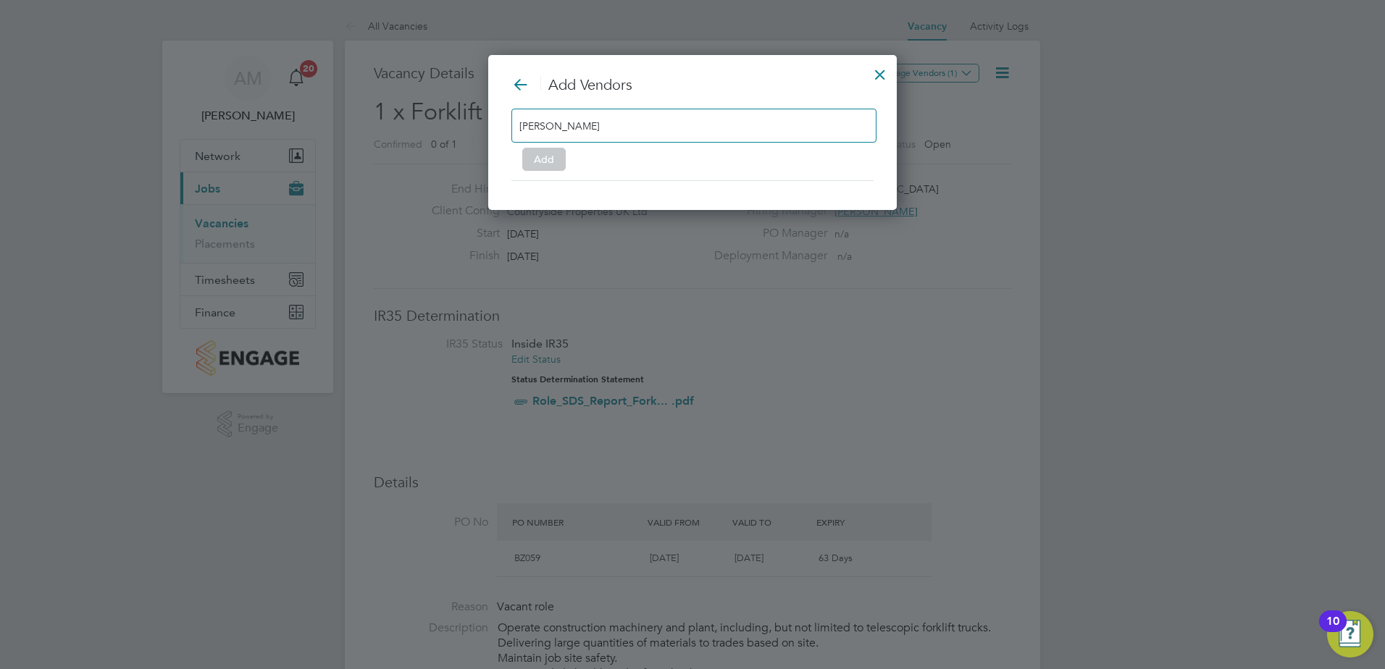
click at [528, 125] on input "oneil" at bounding box center [564, 125] width 91 height 19
click at [548, 127] on input "oneil" at bounding box center [564, 125] width 91 height 19
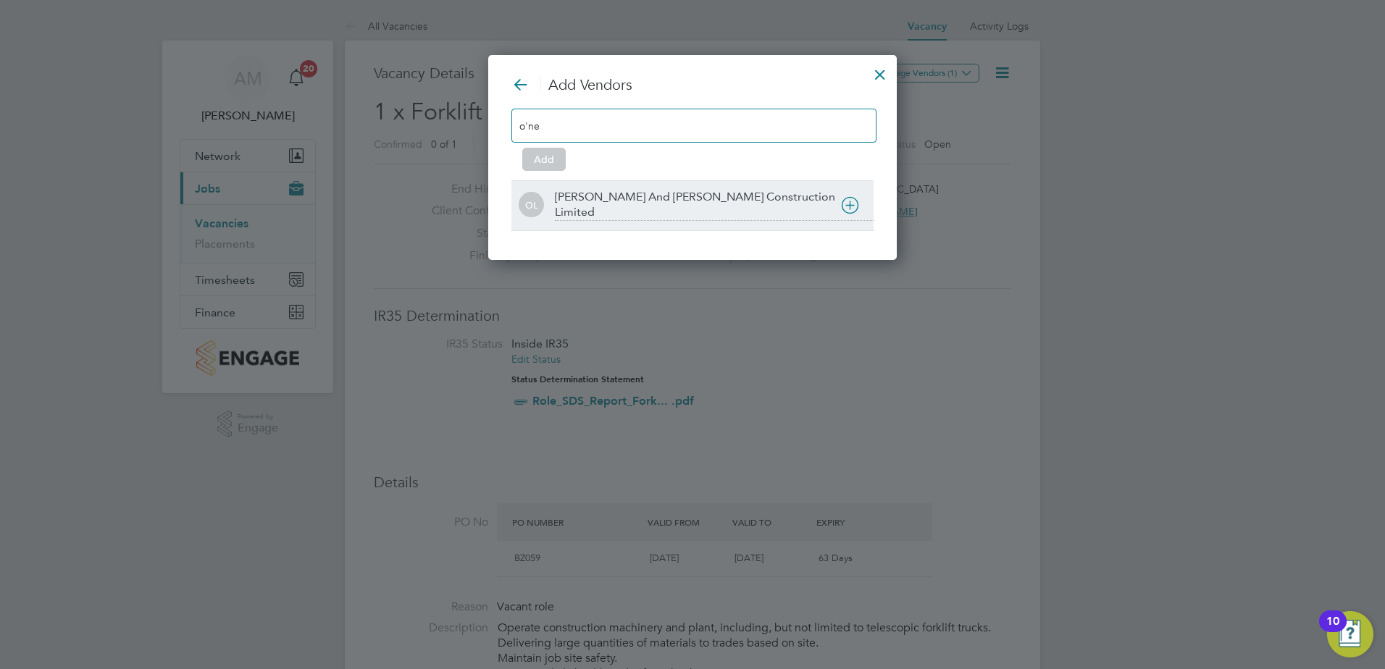
type input "o'ne"
click at [844, 203] on icon at bounding box center [850, 205] width 18 height 18
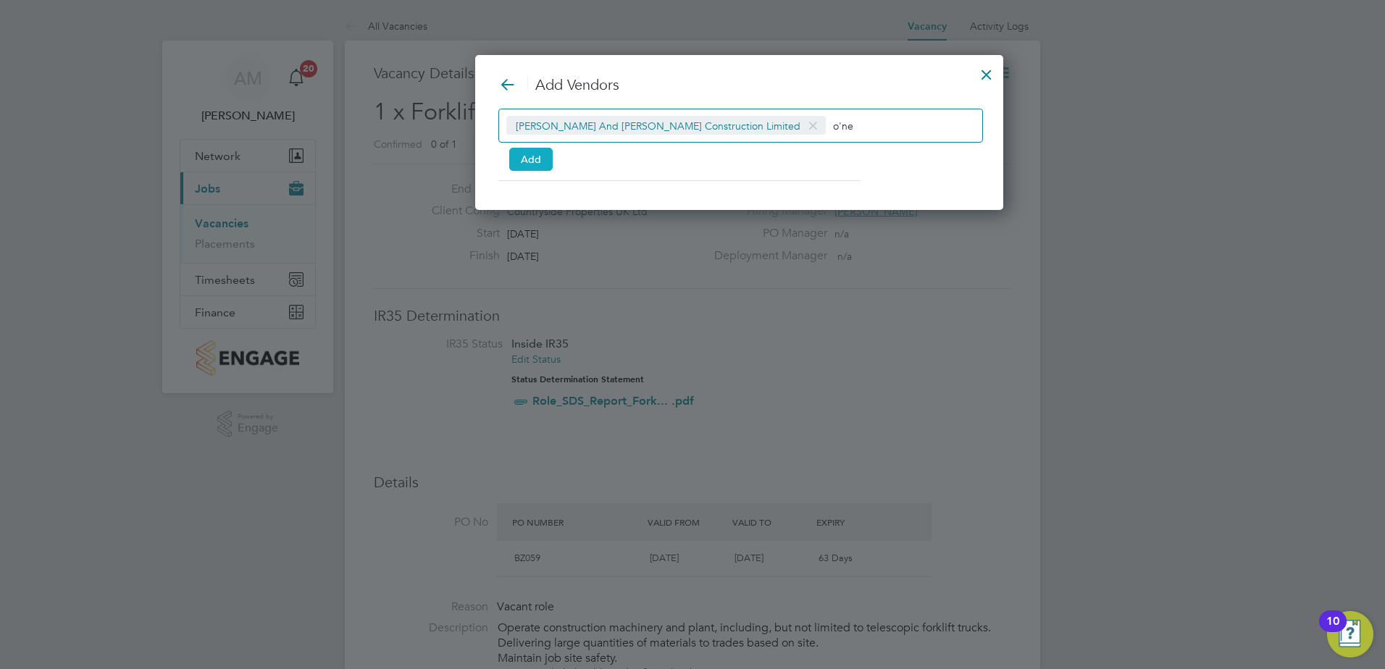
click at [521, 160] on button "Add" at bounding box center [530, 159] width 43 height 23
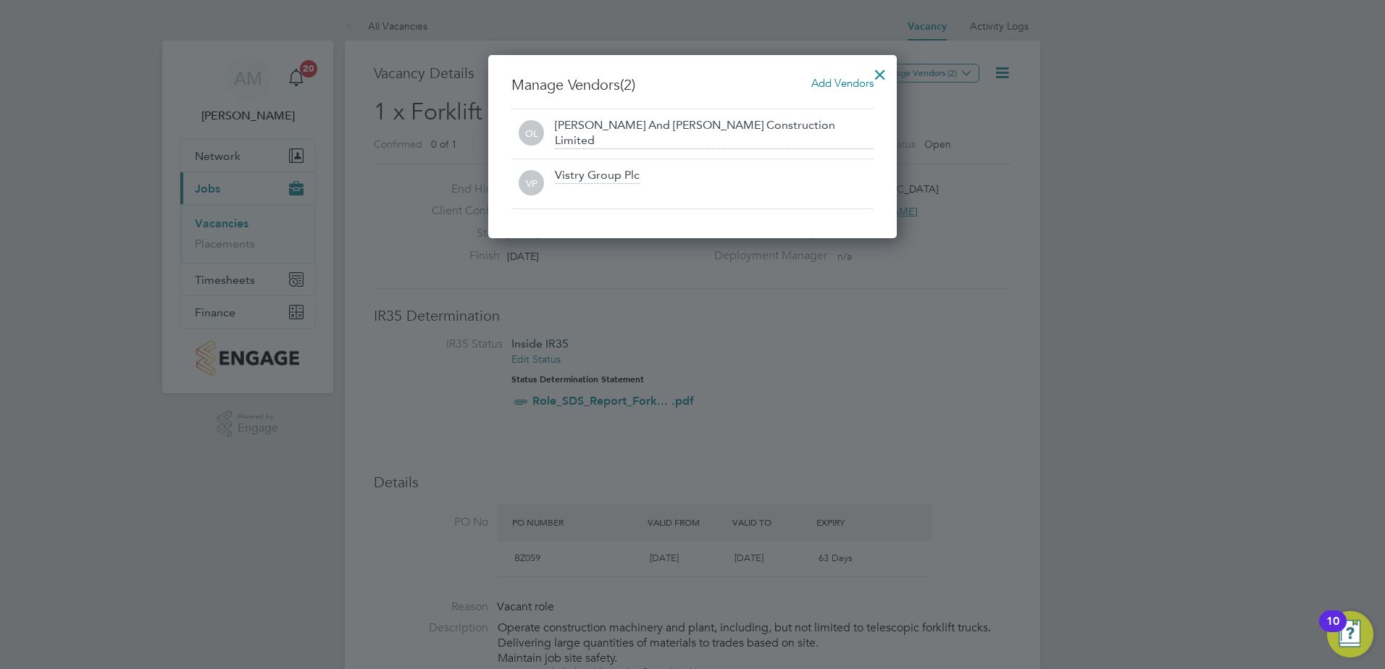
click at [881, 74] on div at bounding box center [880, 71] width 26 height 26
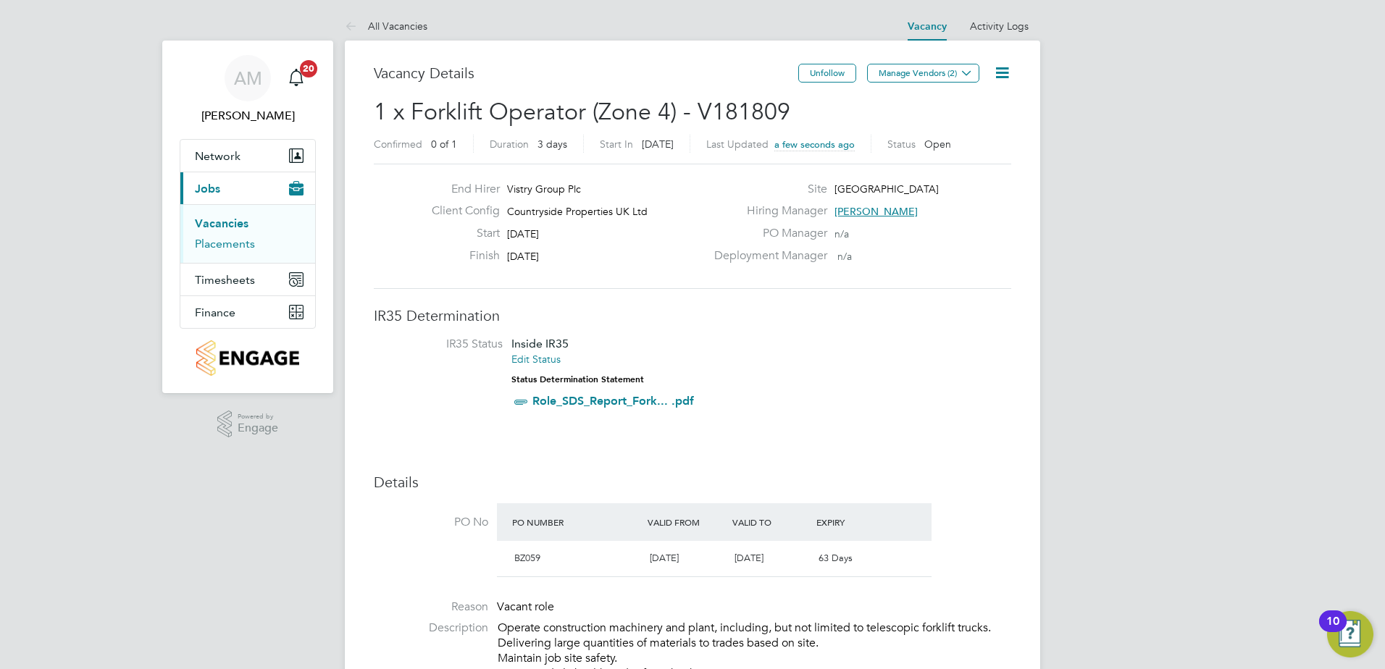
click at [239, 241] on link "Placements" at bounding box center [225, 244] width 60 height 14
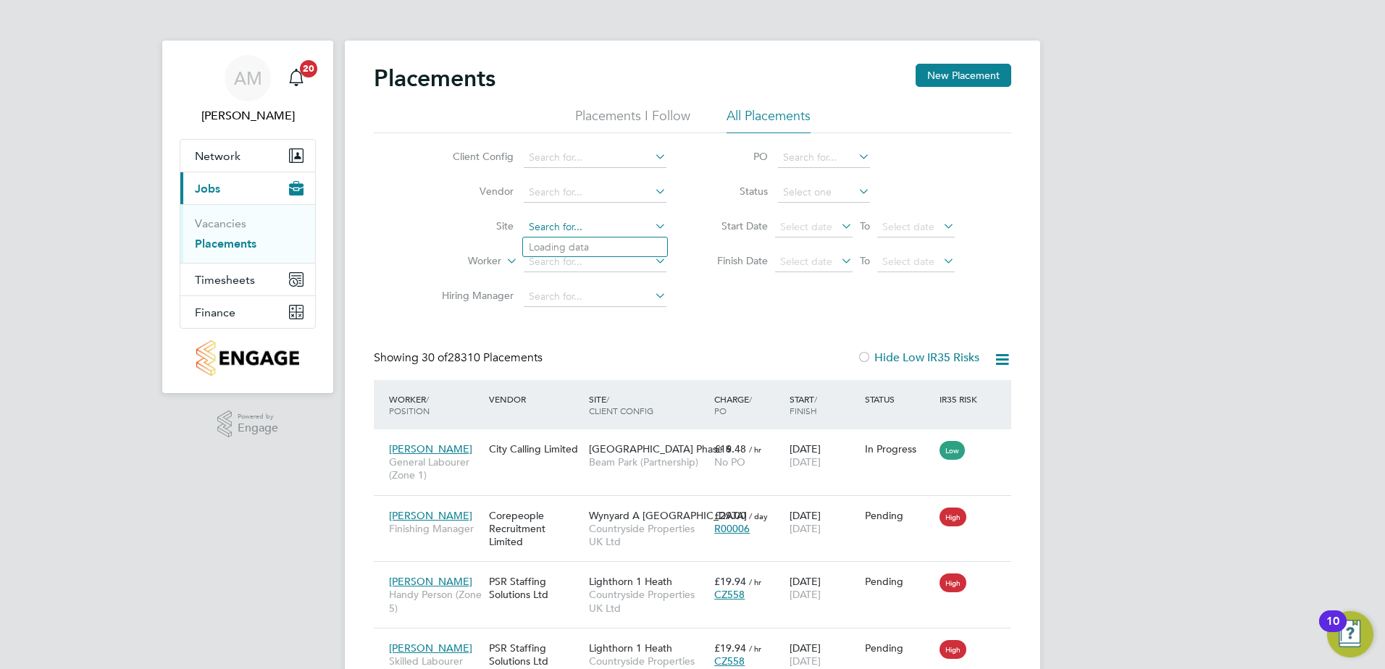
click at [588, 230] on input at bounding box center [595, 227] width 143 height 20
click at [642, 242] on li "Oldla nd Common" at bounding box center [595, 248] width 144 height 20
type input "Oldland Common"
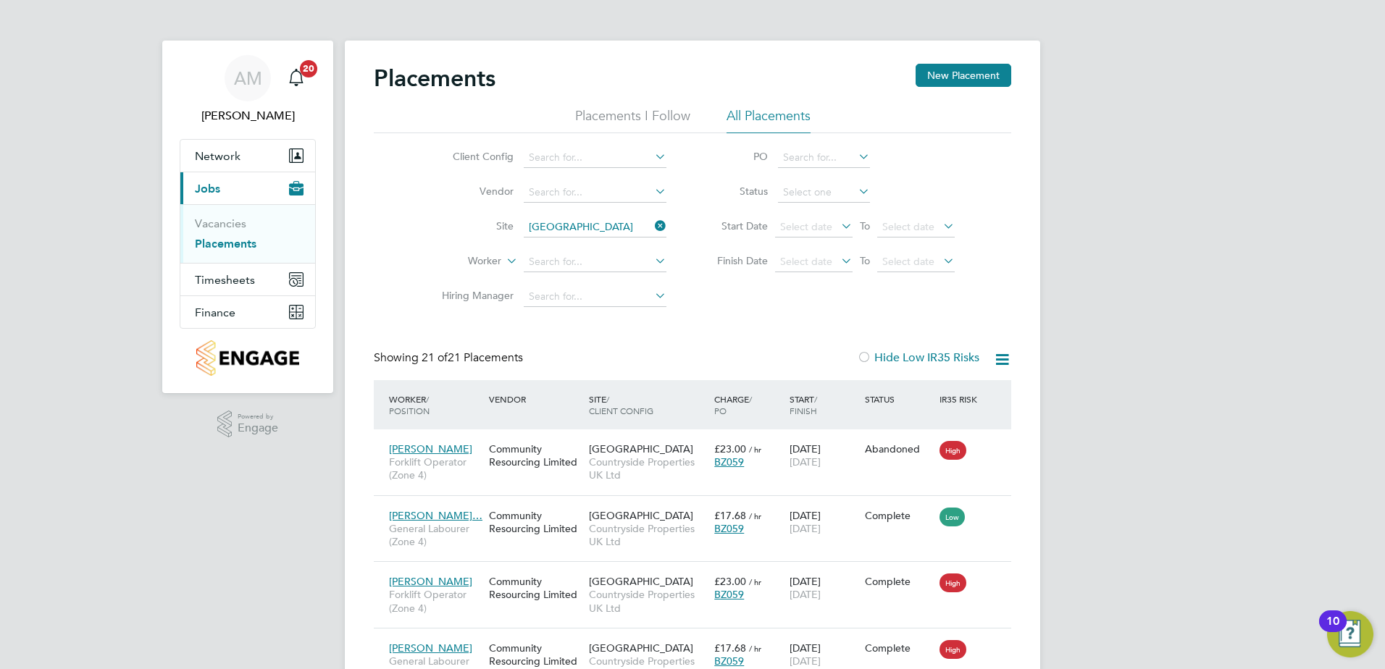
drag, startPoint x: 1157, startPoint y: 274, endPoint x: 1151, endPoint y: 285, distance: 12.1
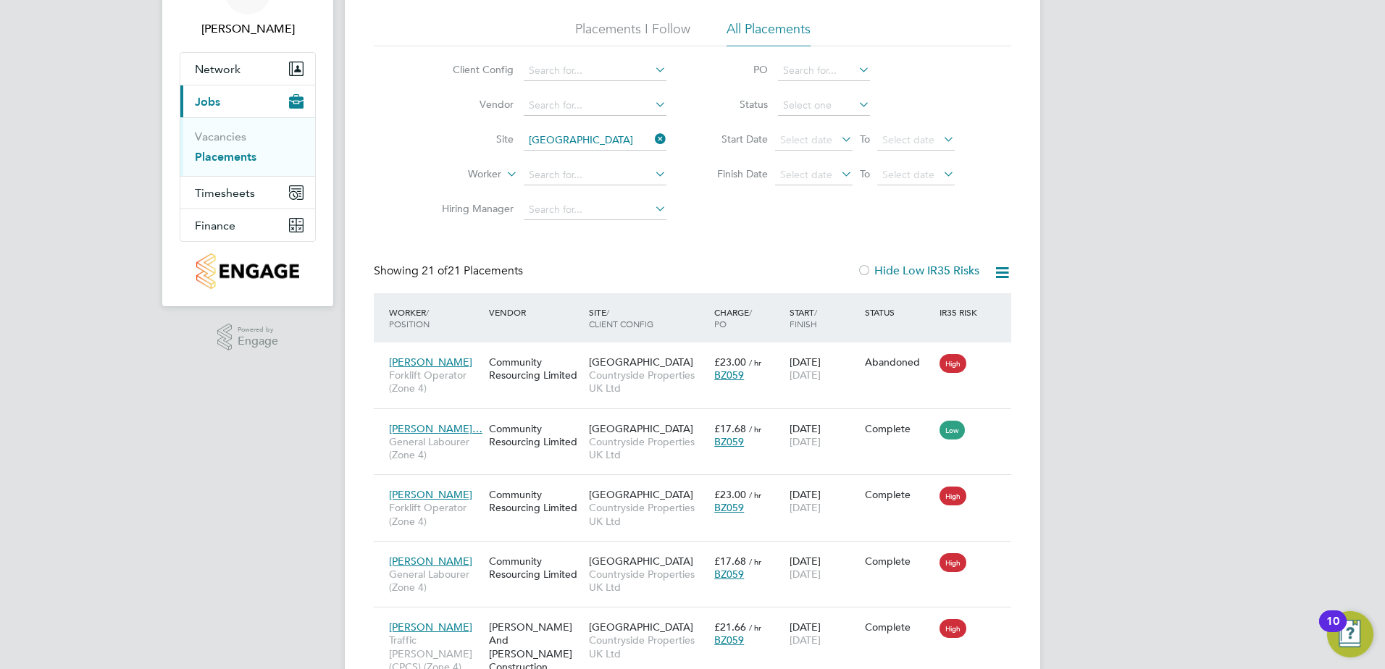
scroll to position [121, 0]
